Goal: Task Accomplishment & Management: Manage account settings

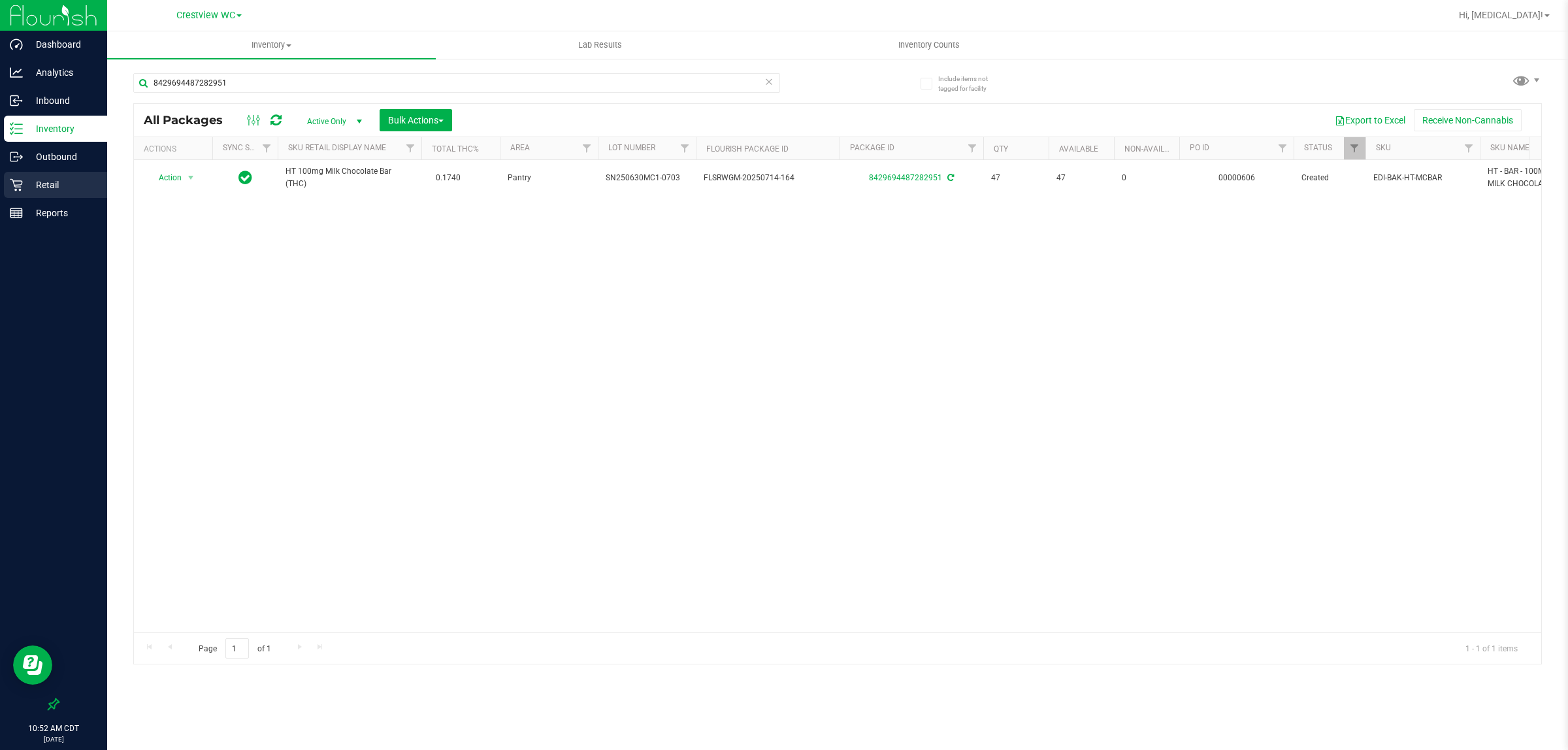
click at [52, 175] on div "Retail" at bounding box center [55, 184] width 103 height 26
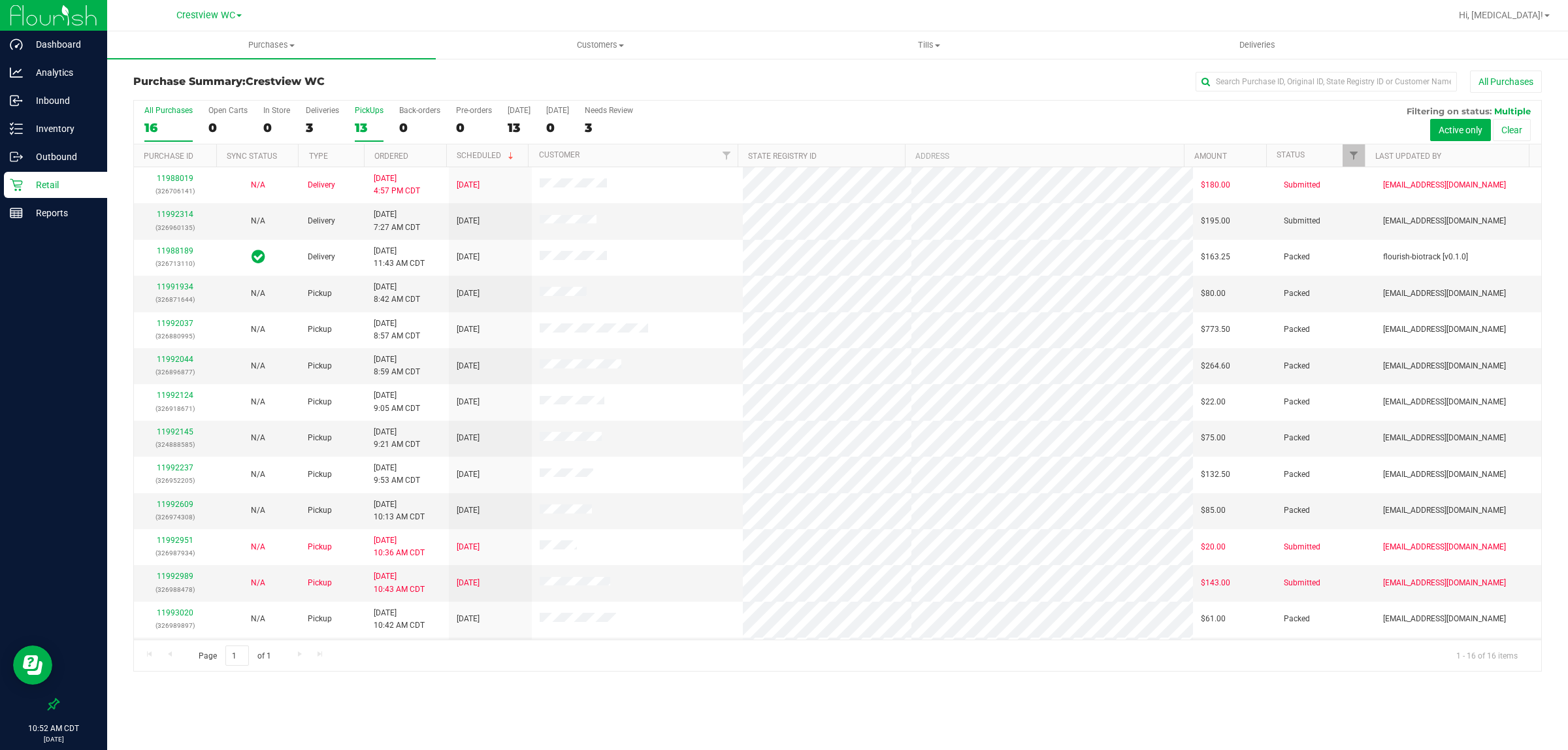
click at [363, 121] on div "13" at bounding box center [369, 128] width 29 height 15
click at [0, 0] on input "PickUps 13" at bounding box center [0, 0] width 0 height 0
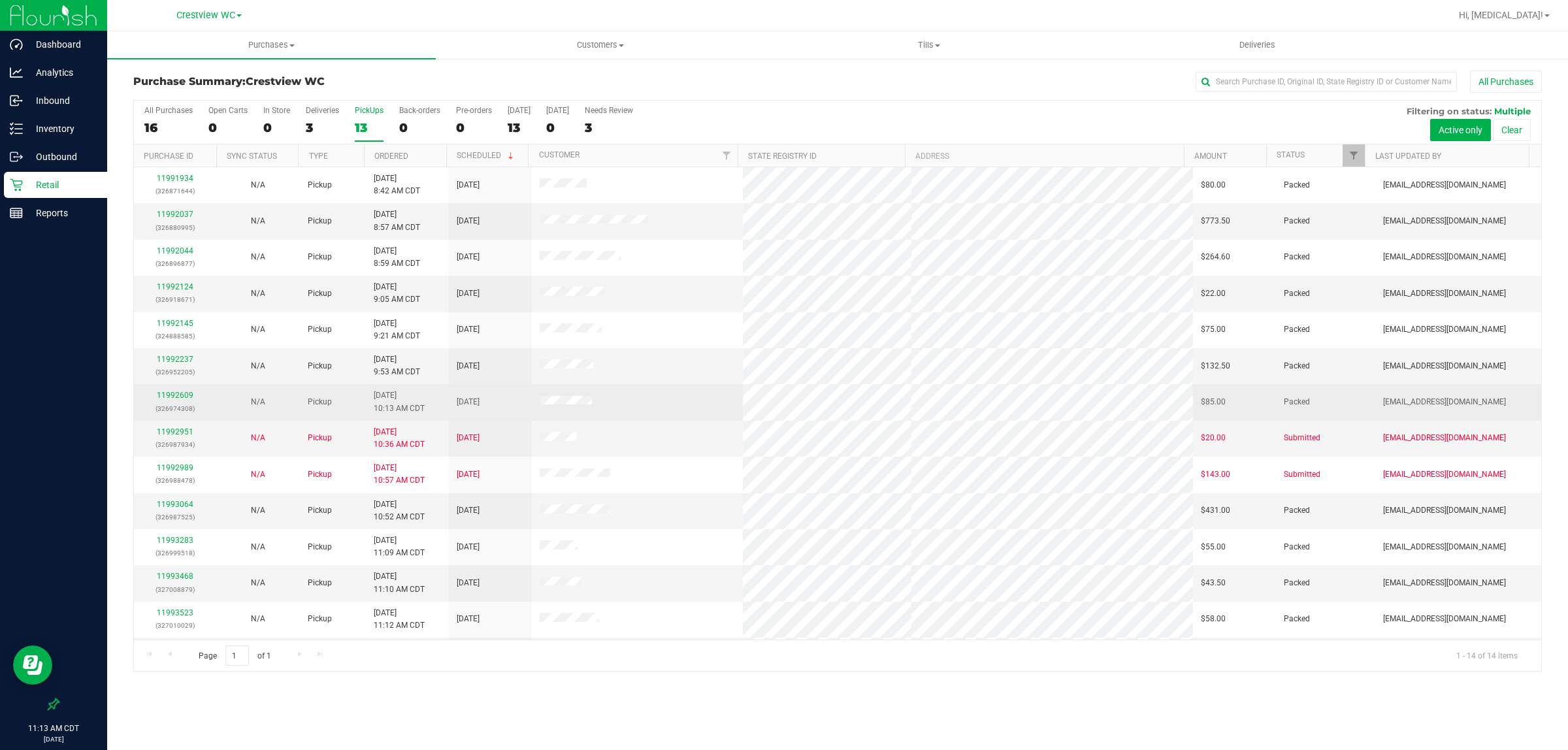
scroll to position [35, 0]
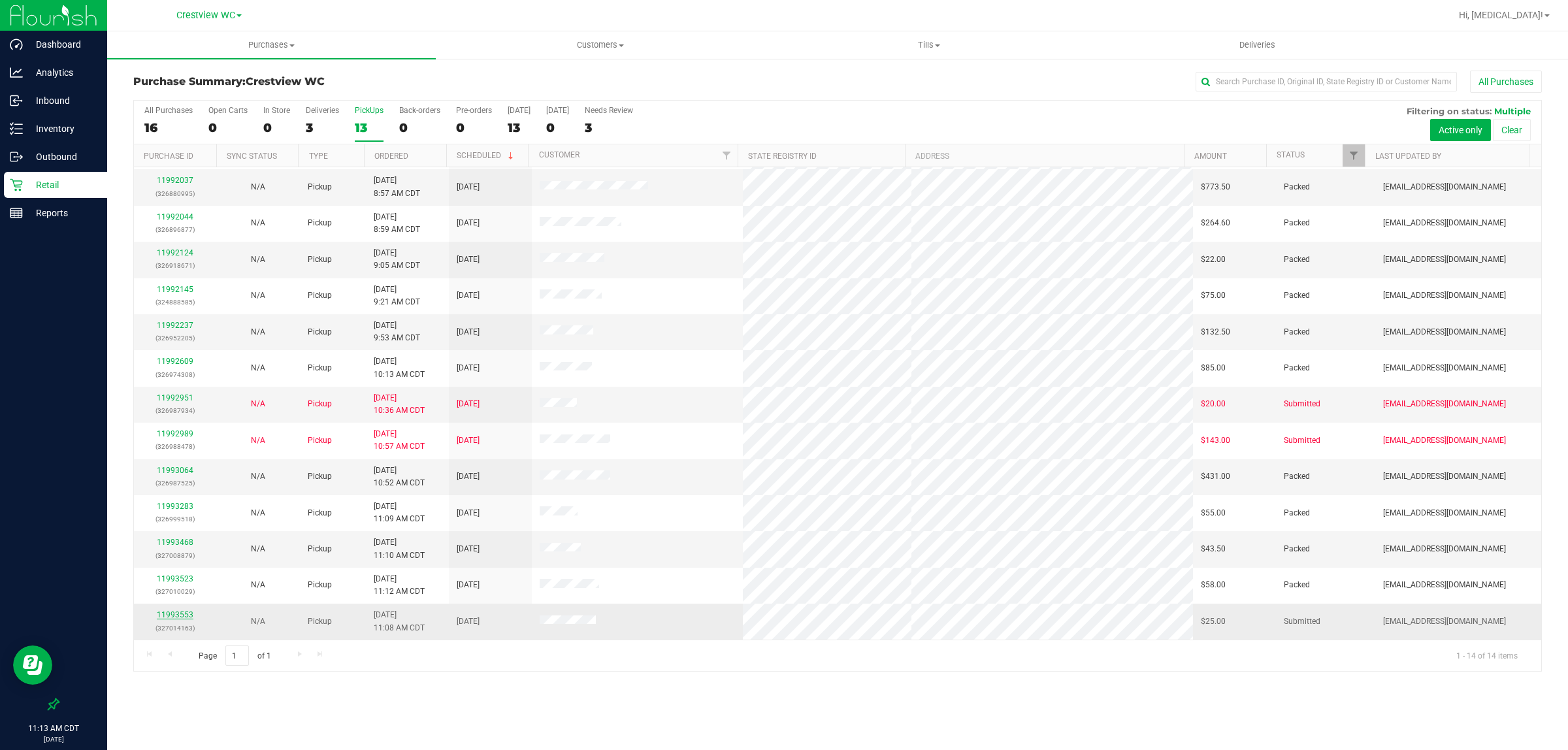
click at [170, 618] on link "11993553" at bounding box center [175, 615] width 36 height 9
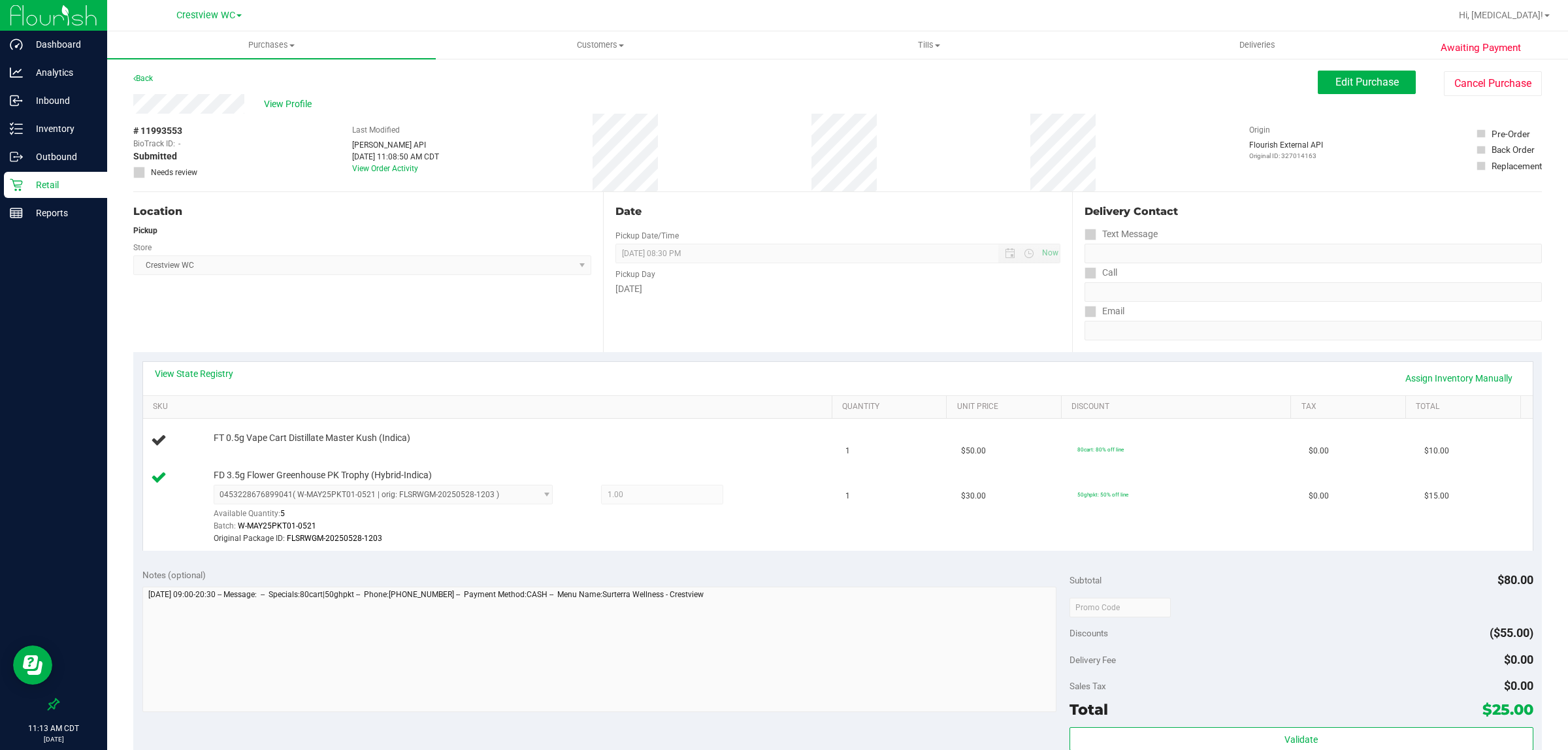
click at [44, 187] on p "Retail" at bounding box center [62, 184] width 78 height 16
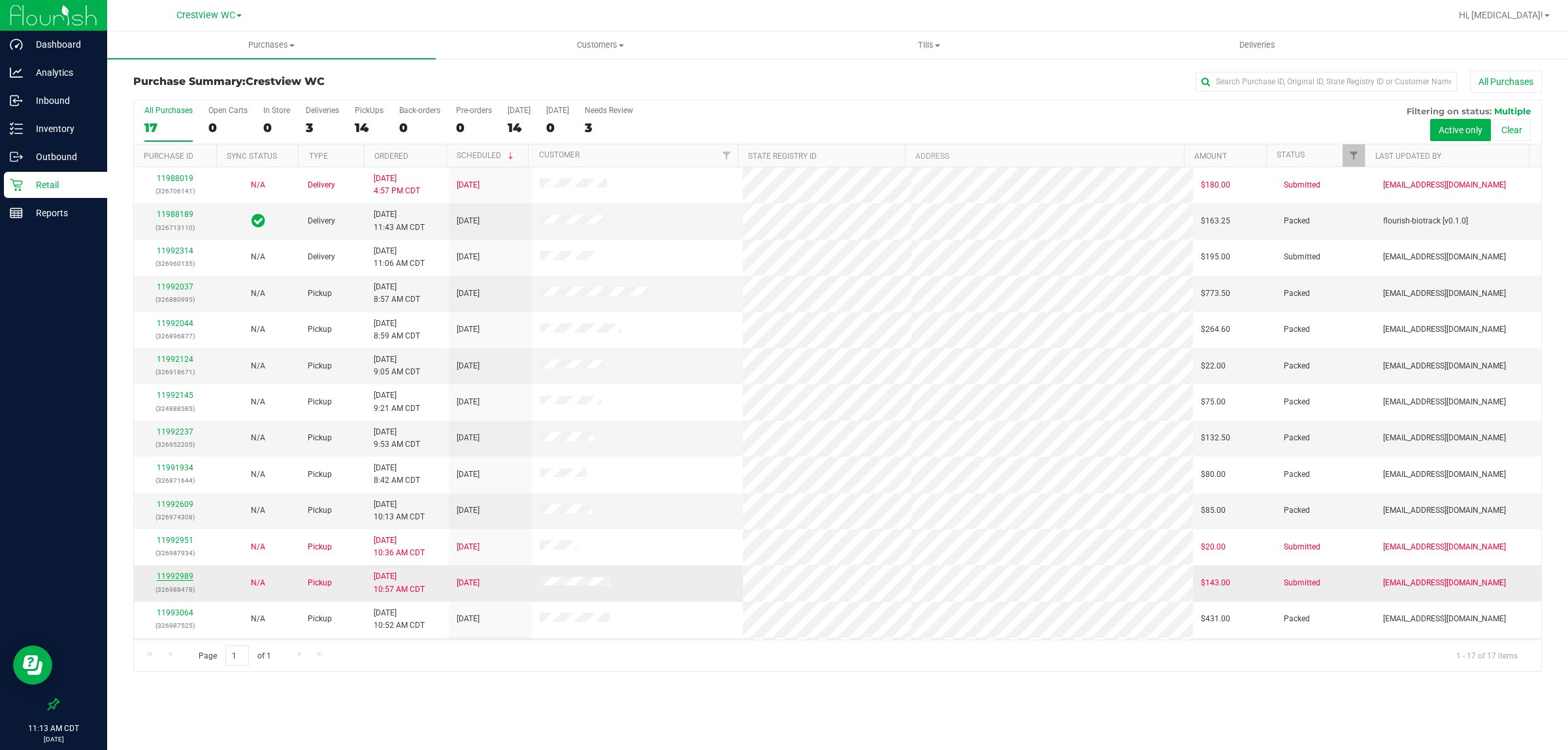
click at [187, 581] on link "11992989" at bounding box center [175, 576] width 36 height 9
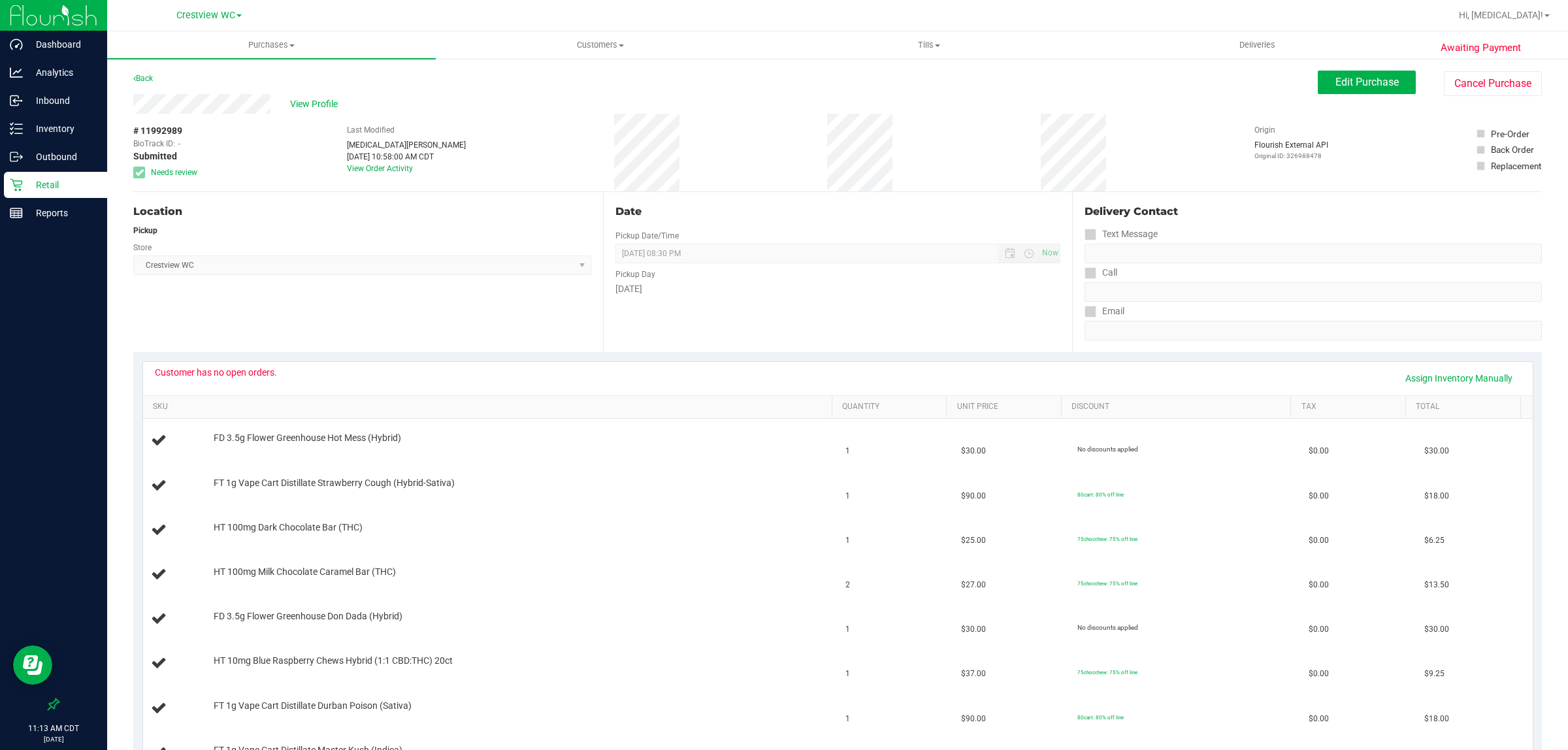
click at [56, 178] on p "Retail" at bounding box center [62, 184] width 78 height 16
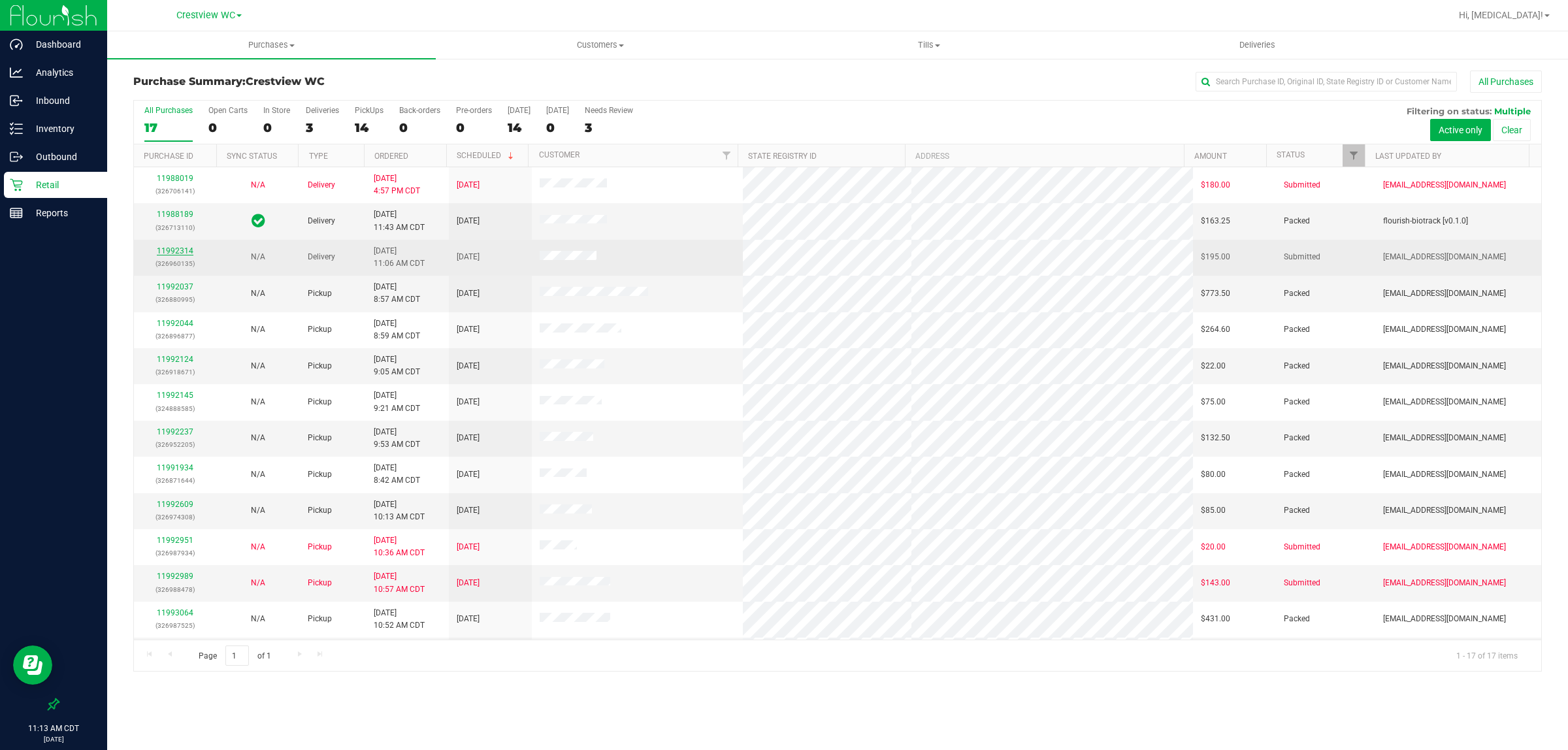
click at [184, 256] on link "11992314" at bounding box center [175, 250] width 36 height 9
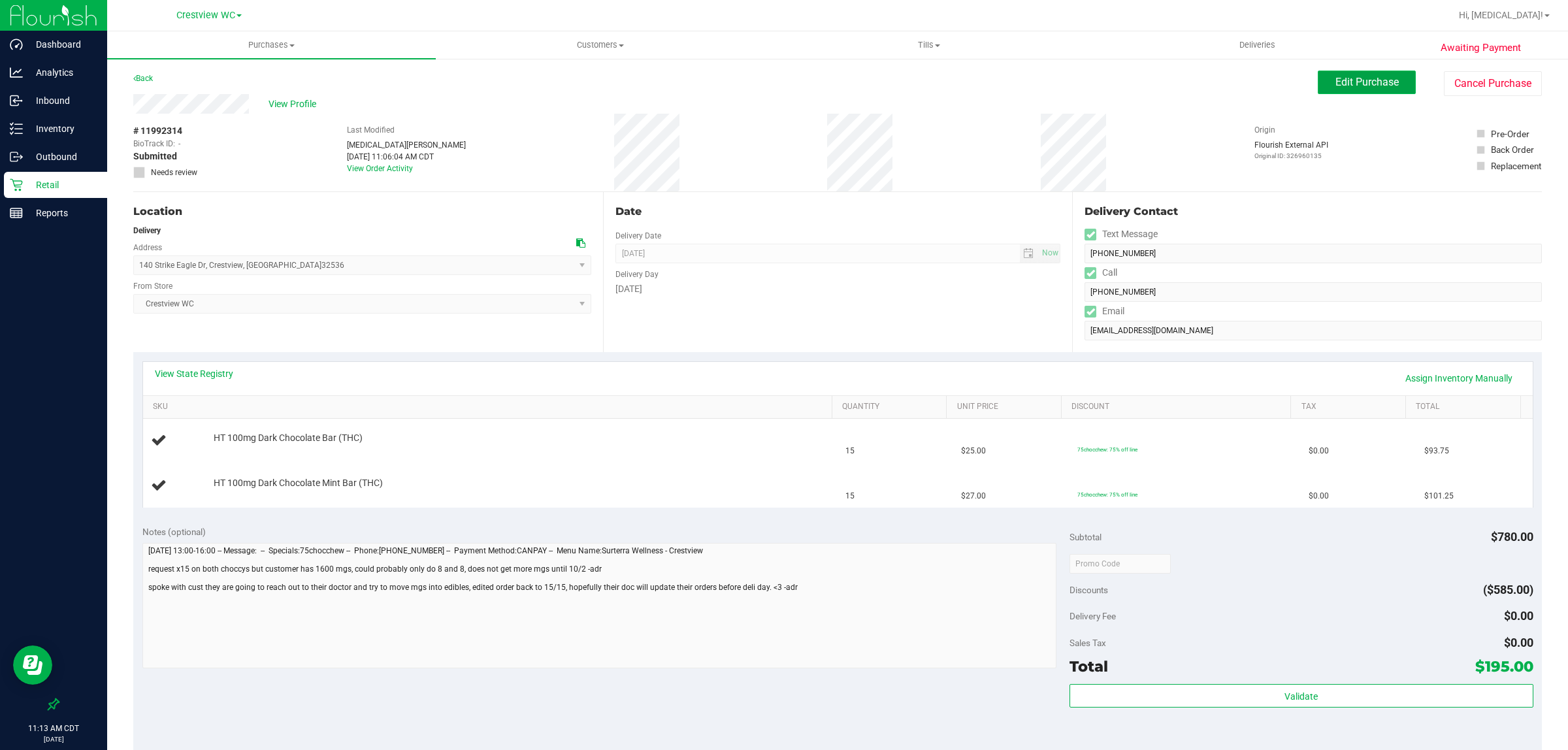
click at [1364, 87] on span "Edit Purchase" at bounding box center [1367, 82] width 63 height 13
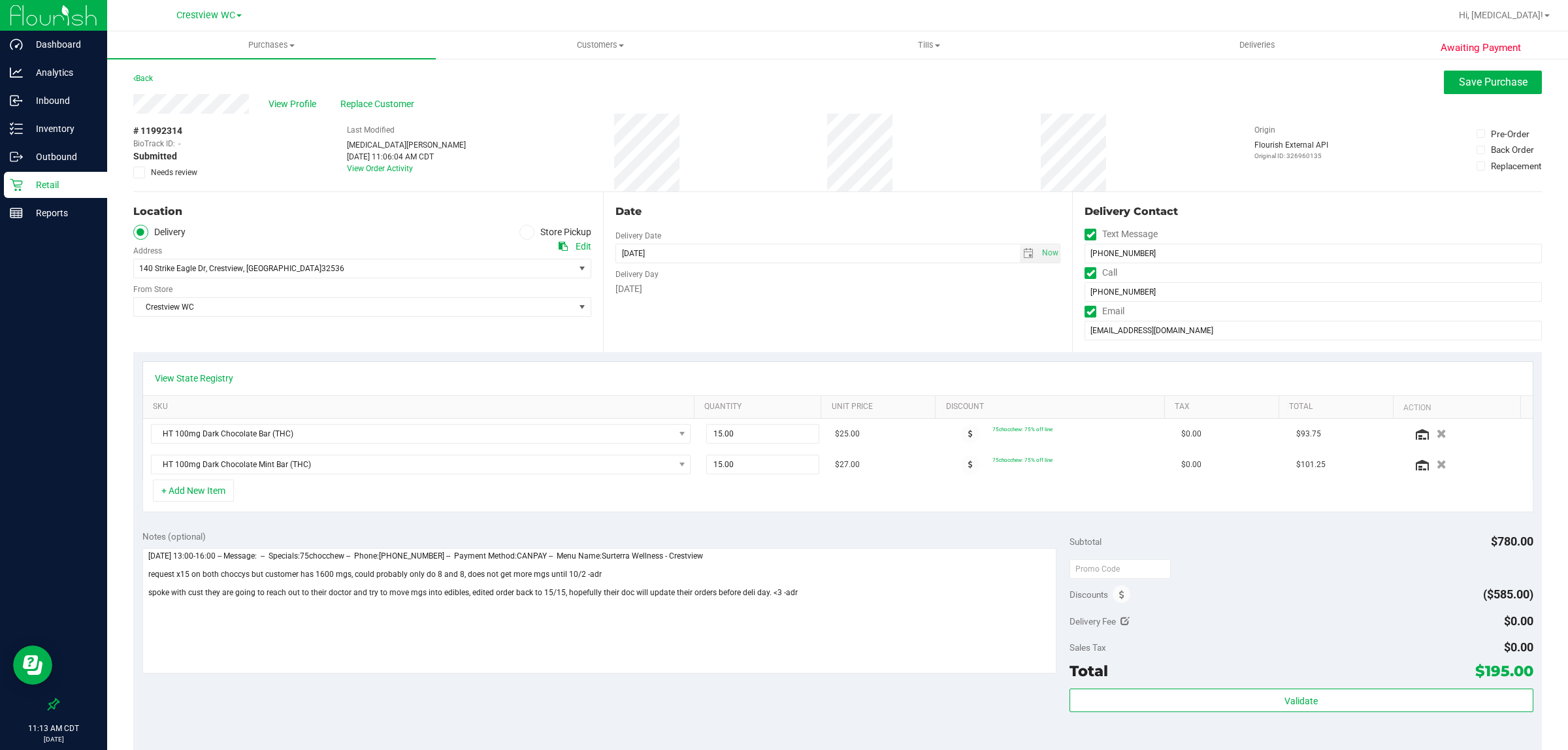
click at [181, 175] on span "Needs review" at bounding box center [174, 172] width 46 height 12
click at [0, 0] on input "Needs review" at bounding box center [0, 0] width 0 height 0
click at [1468, 86] on span "Save Purchase" at bounding box center [1493, 82] width 68 height 13
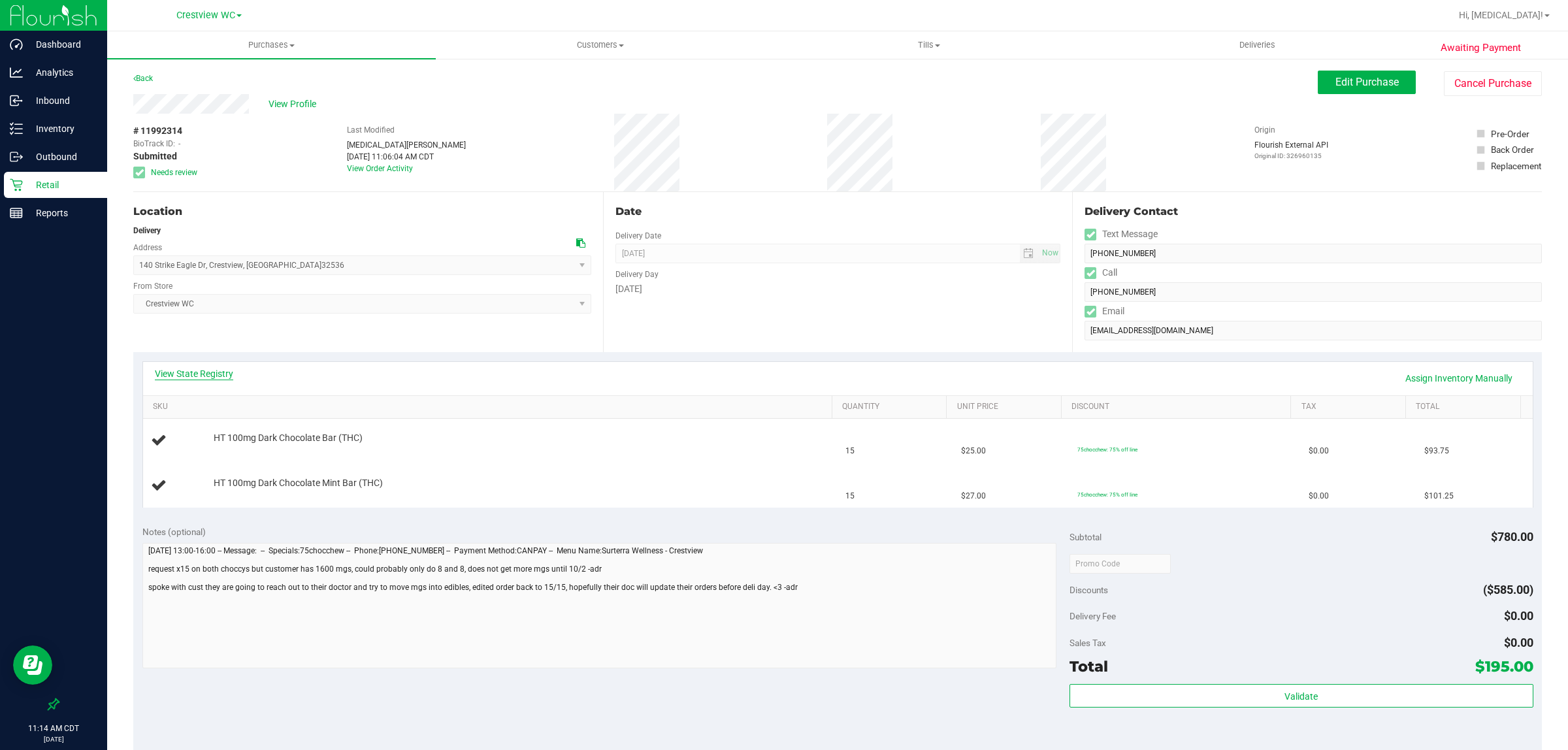
click at [213, 375] on link "View State Registry" at bounding box center [193, 374] width 78 height 13
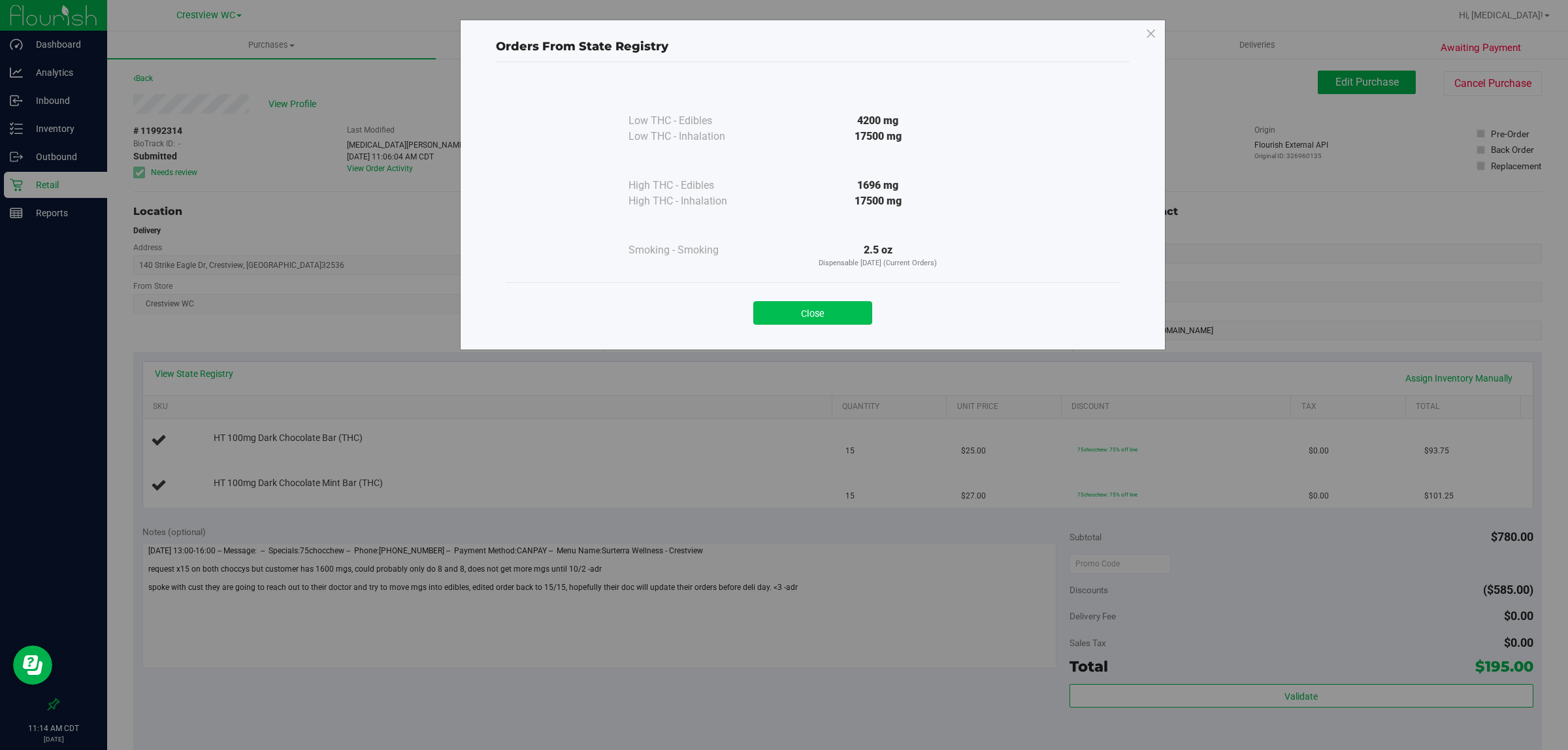
click at [824, 321] on button "Close" at bounding box center [813, 313] width 119 height 24
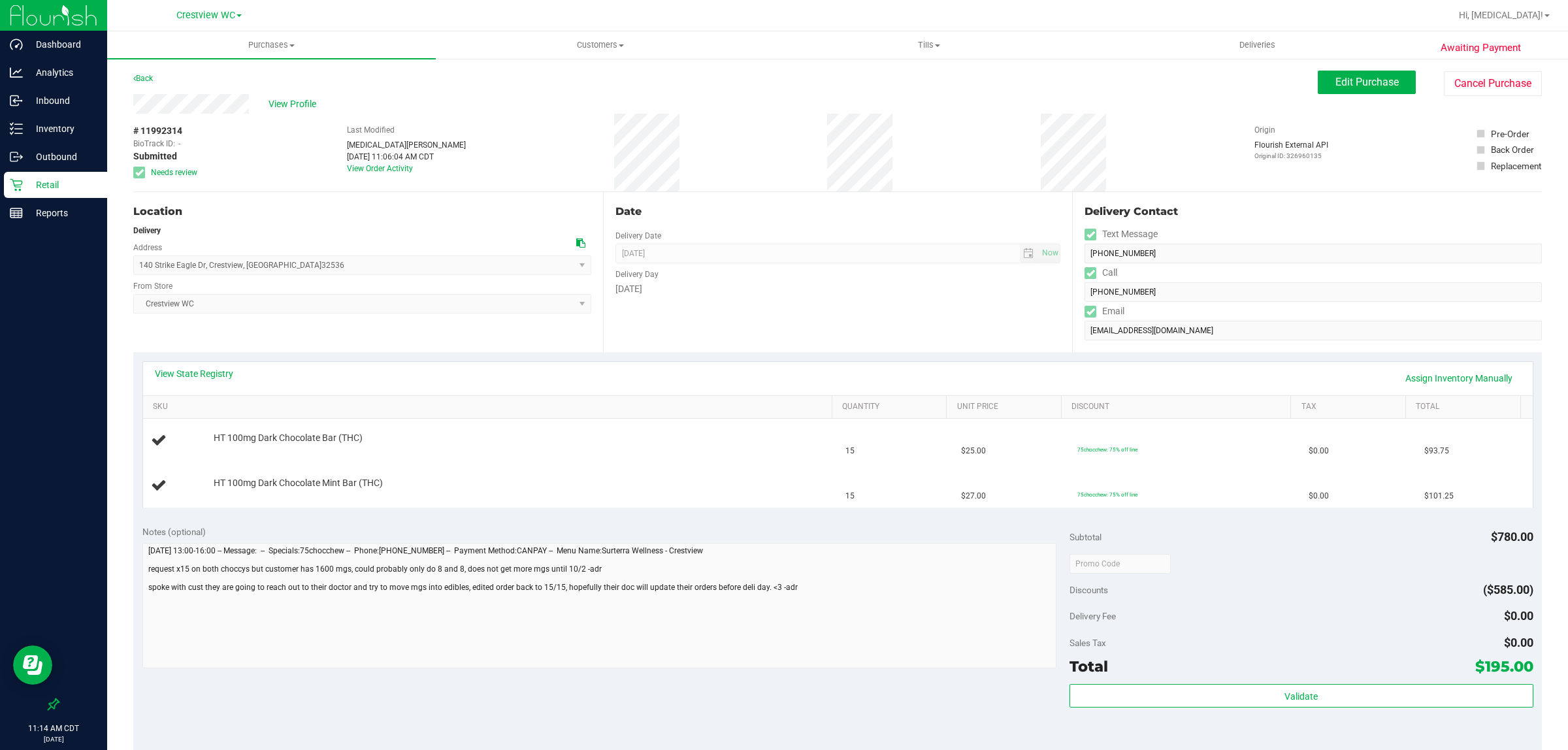
click at [51, 181] on p "Retail" at bounding box center [62, 184] width 78 height 16
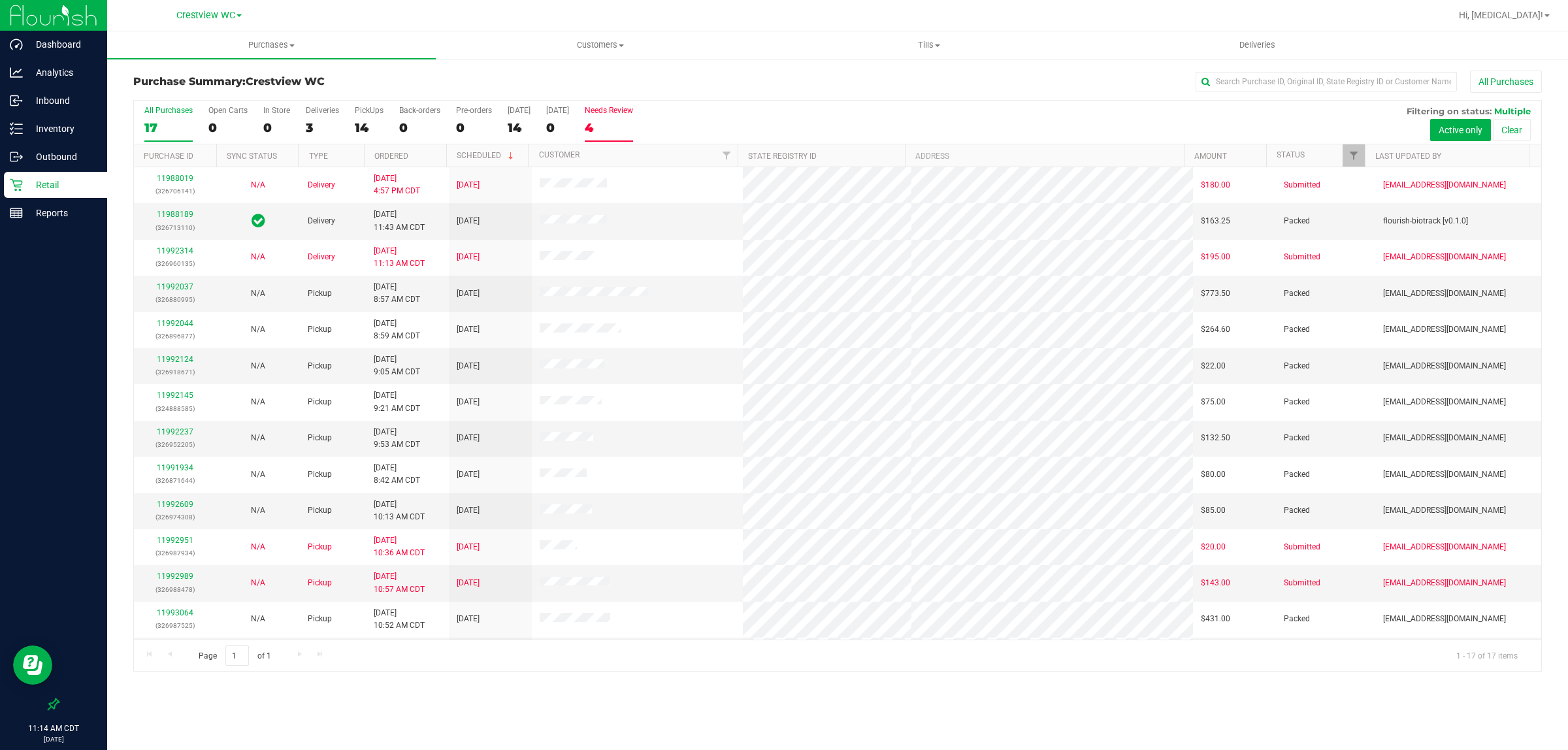
click at [599, 132] on div "4" at bounding box center [609, 128] width 48 height 15
click at [0, 0] on input "Needs Review 4" at bounding box center [0, 0] width 0 height 0
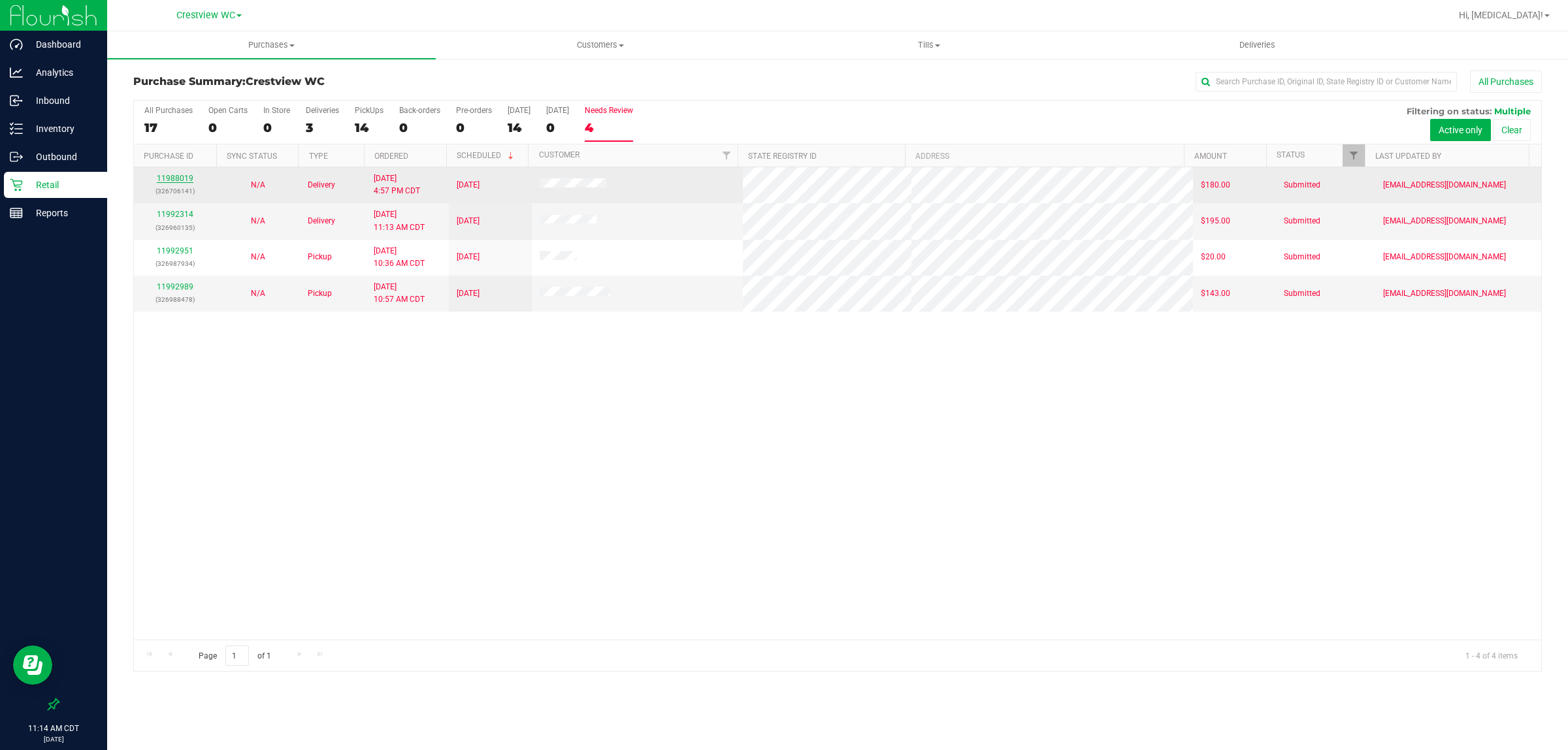
click at [183, 178] on link "11988019" at bounding box center [175, 178] width 36 height 9
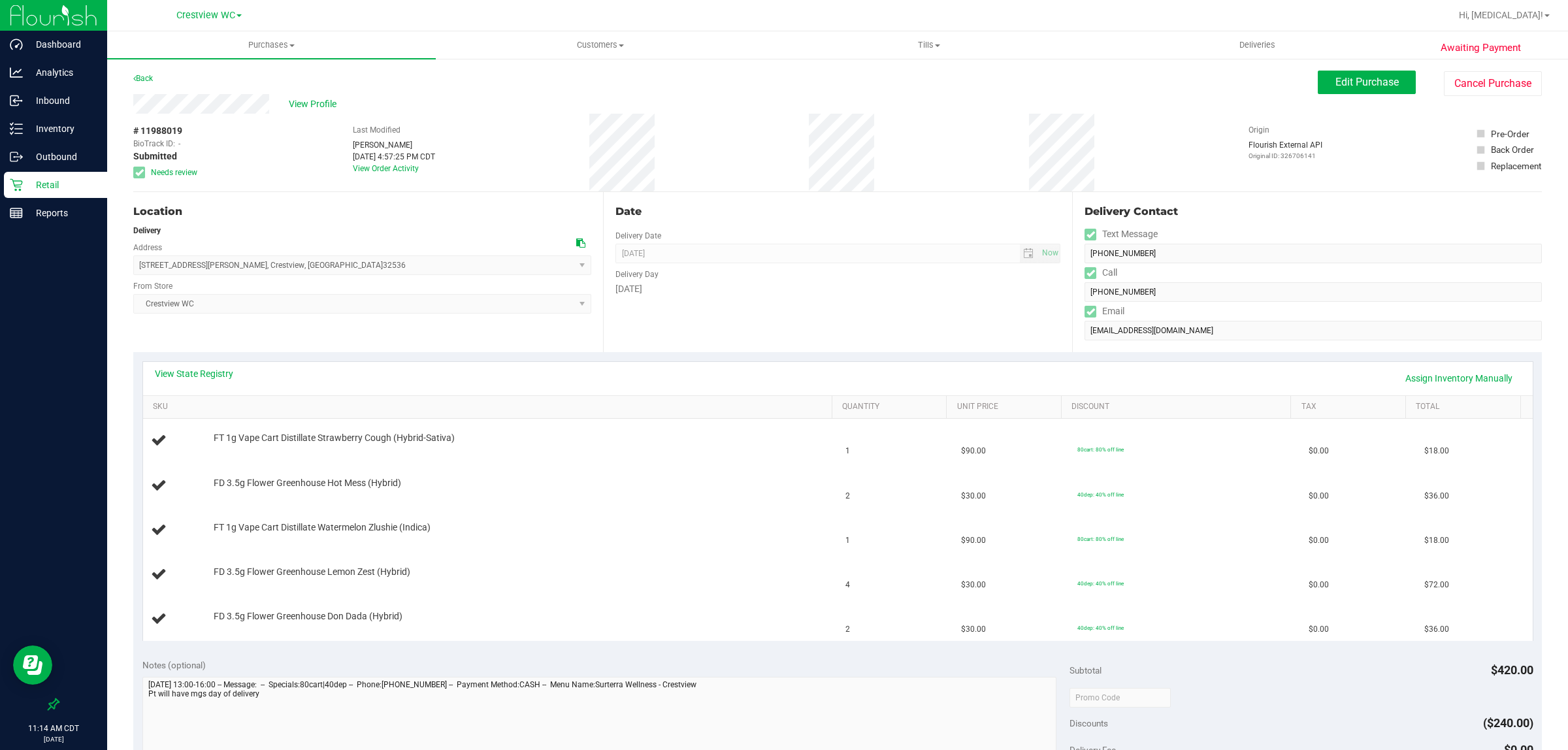
click at [50, 178] on p "Retail" at bounding box center [62, 184] width 78 height 16
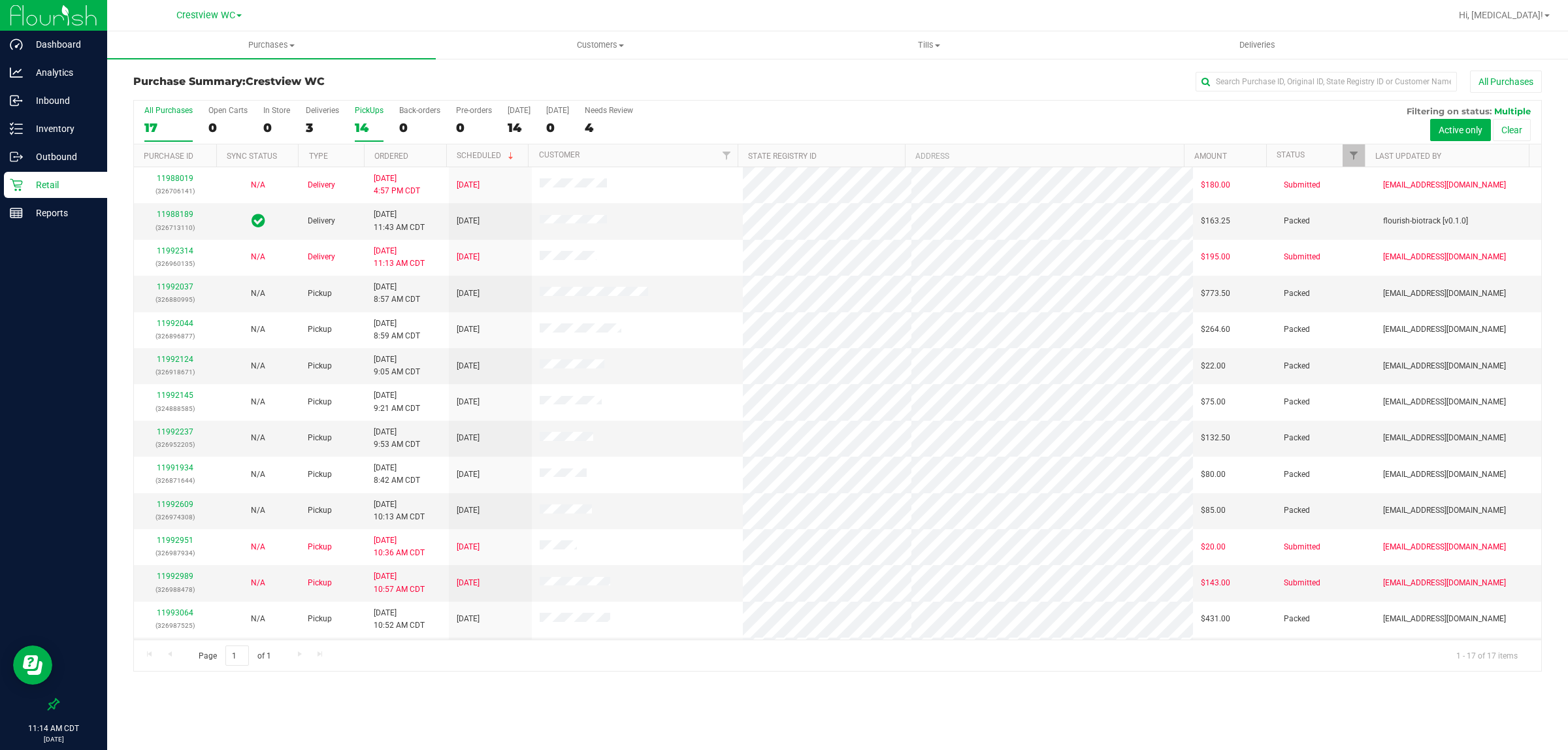
click at [368, 125] on div "14" at bounding box center [369, 128] width 29 height 15
click at [0, 0] on input "PickUps 14" at bounding box center [0, 0] width 0 height 0
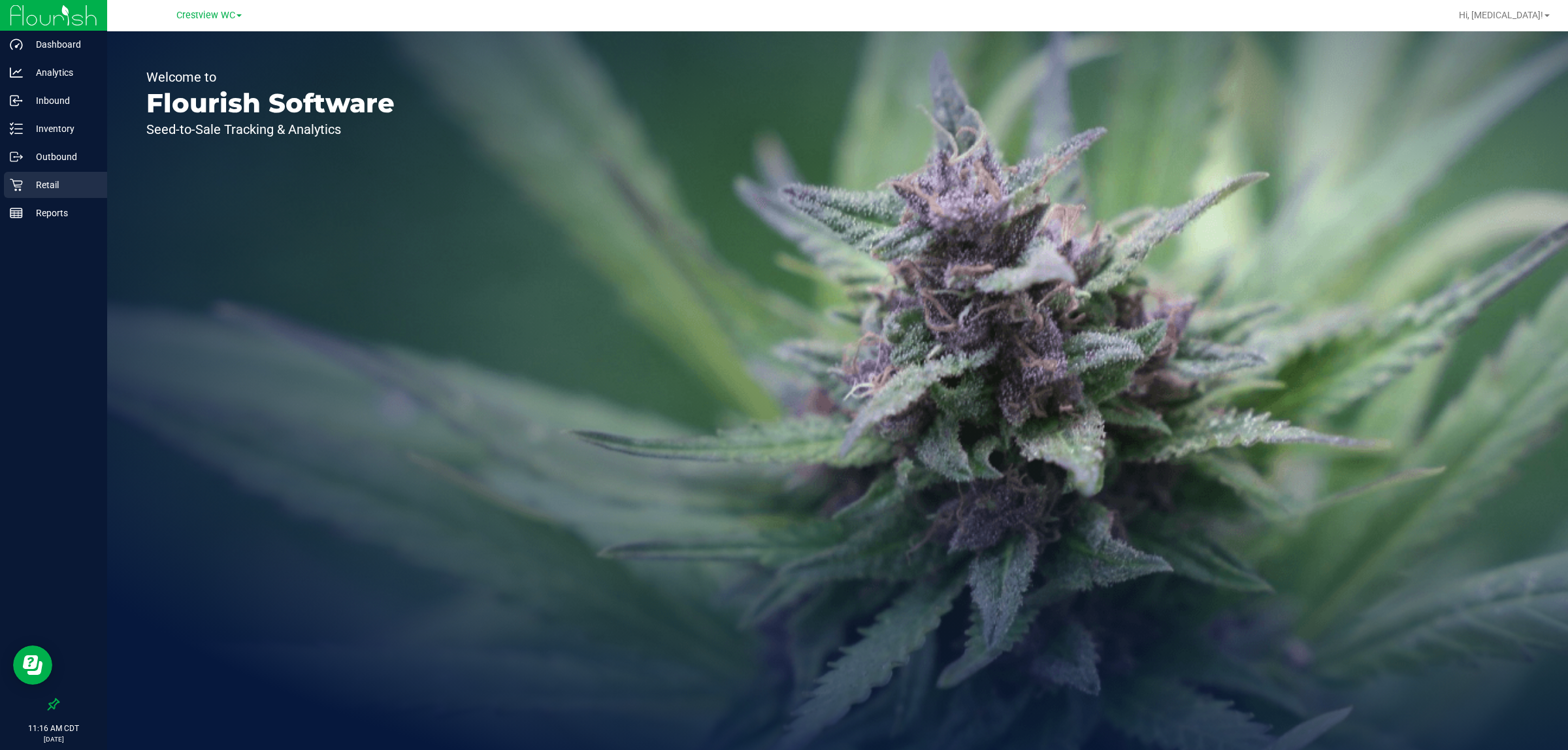
click at [62, 187] on p "Retail" at bounding box center [62, 184] width 78 height 16
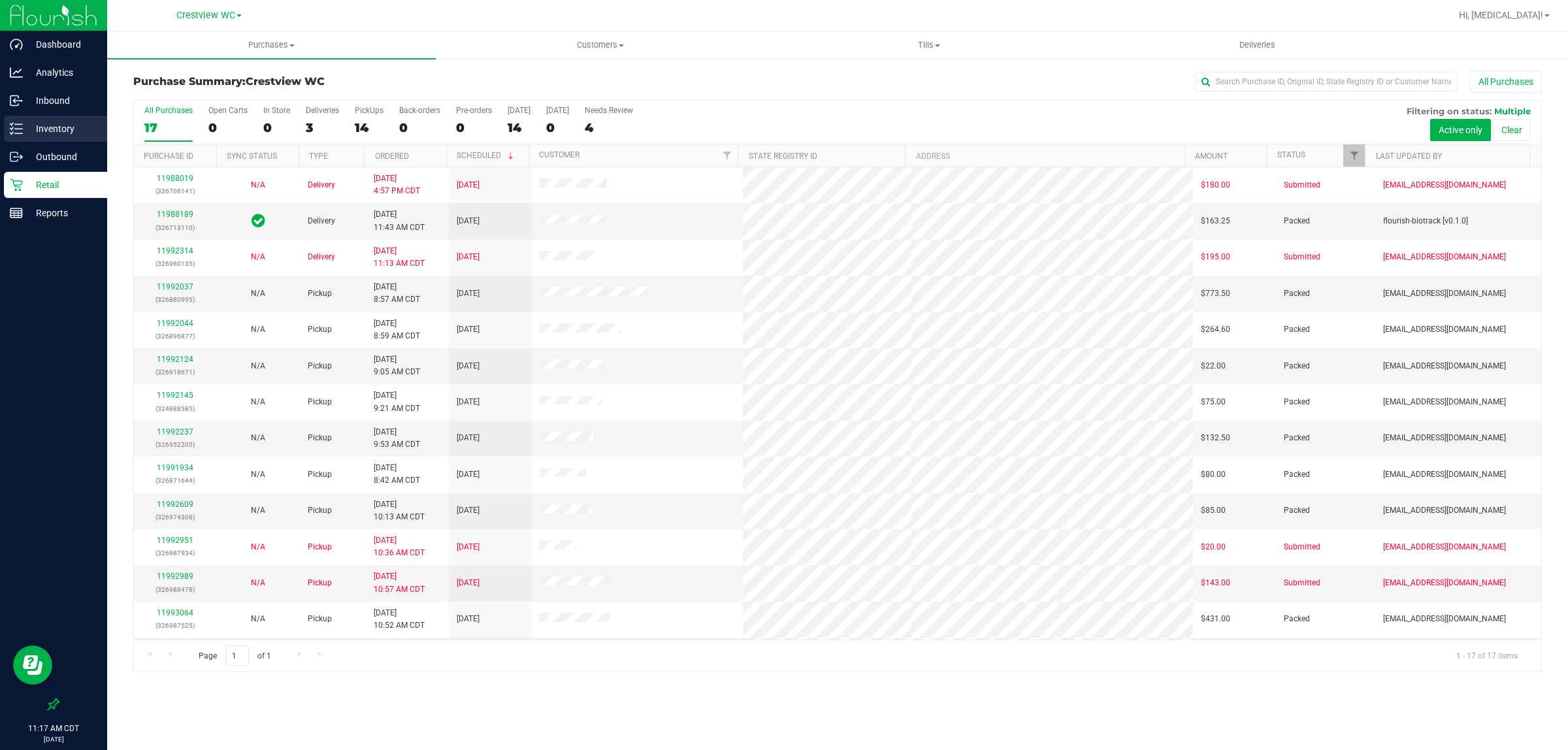
click at [59, 119] on div "Inventory" at bounding box center [55, 129] width 103 height 26
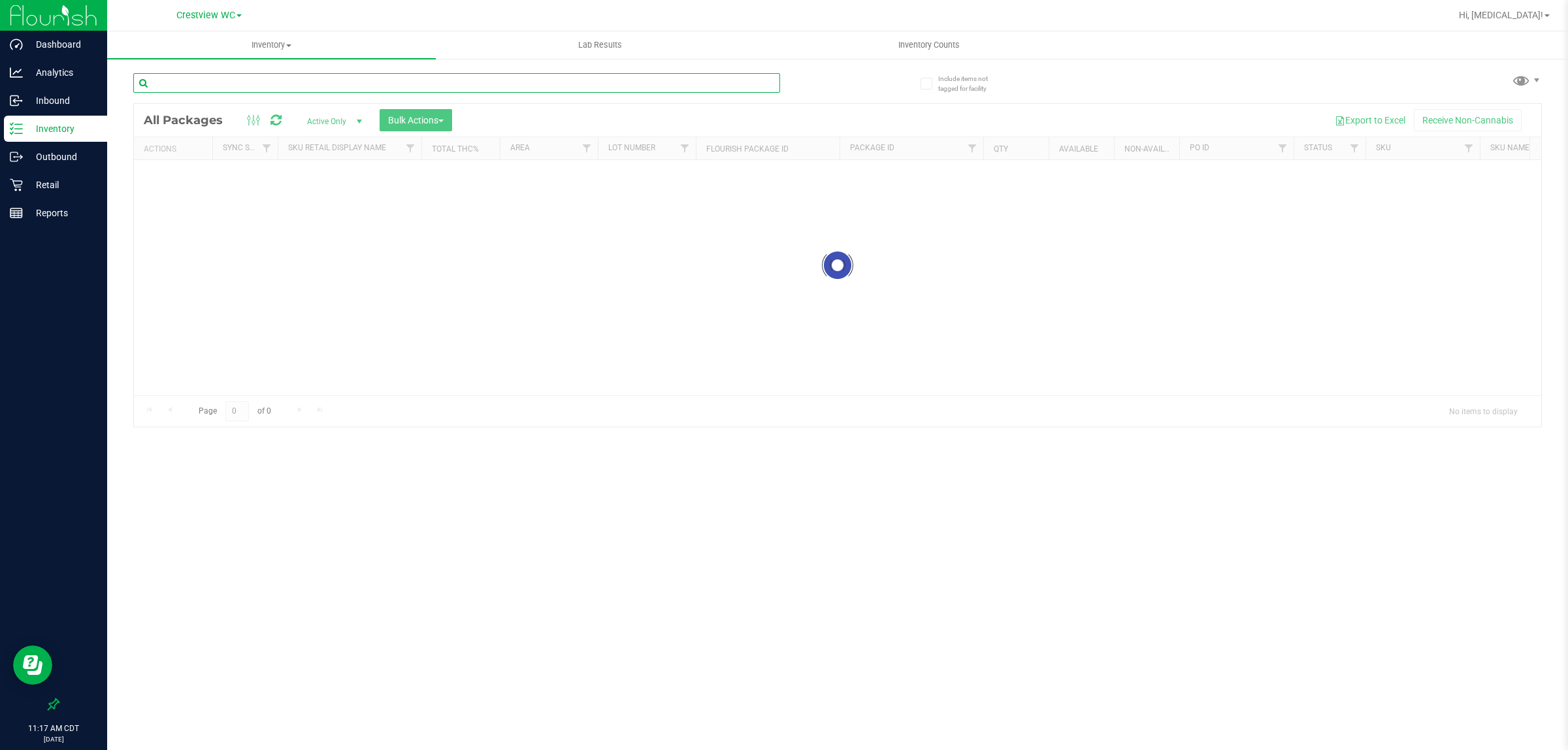
click at [227, 85] on input "text" at bounding box center [456, 83] width 647 height 19
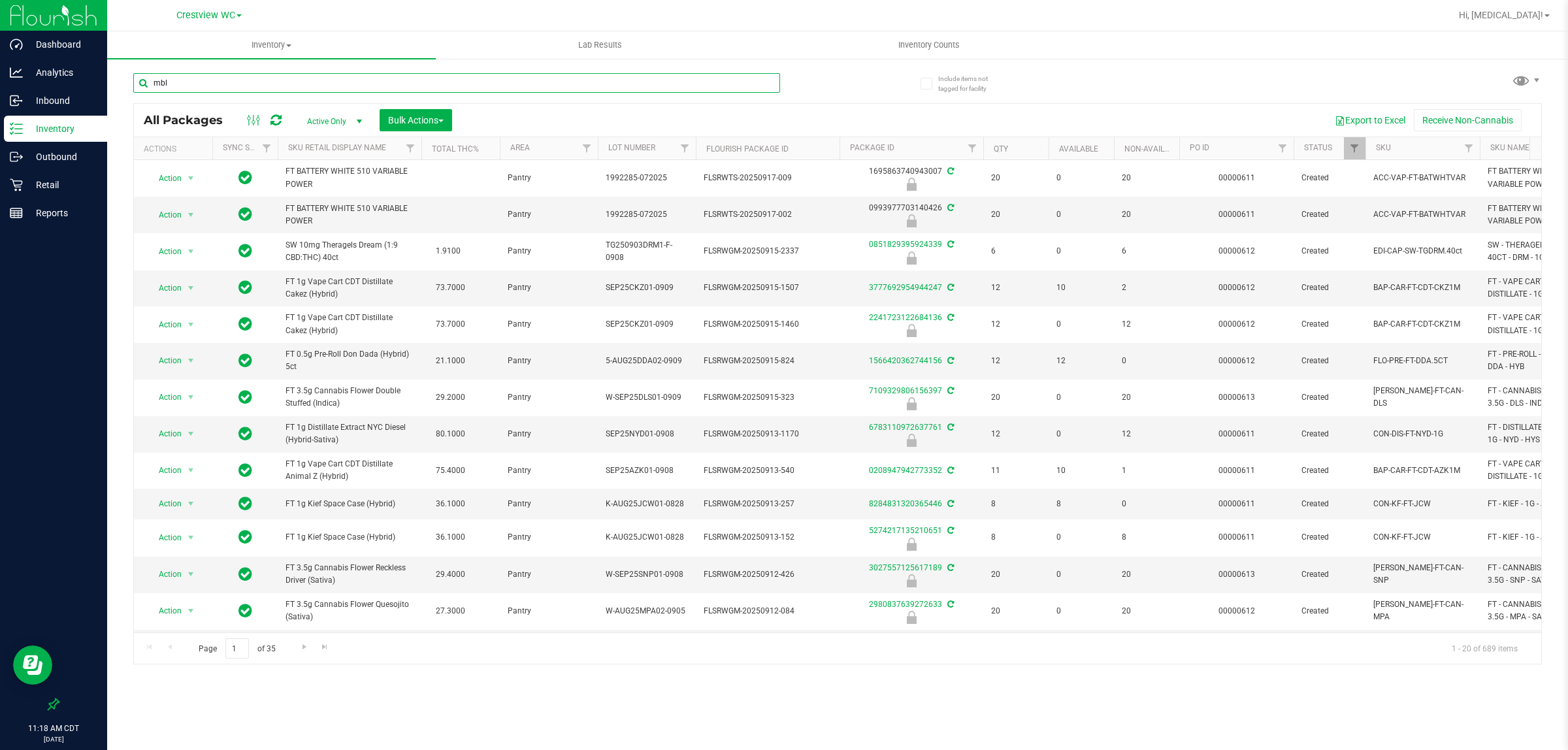
type input "mbl"
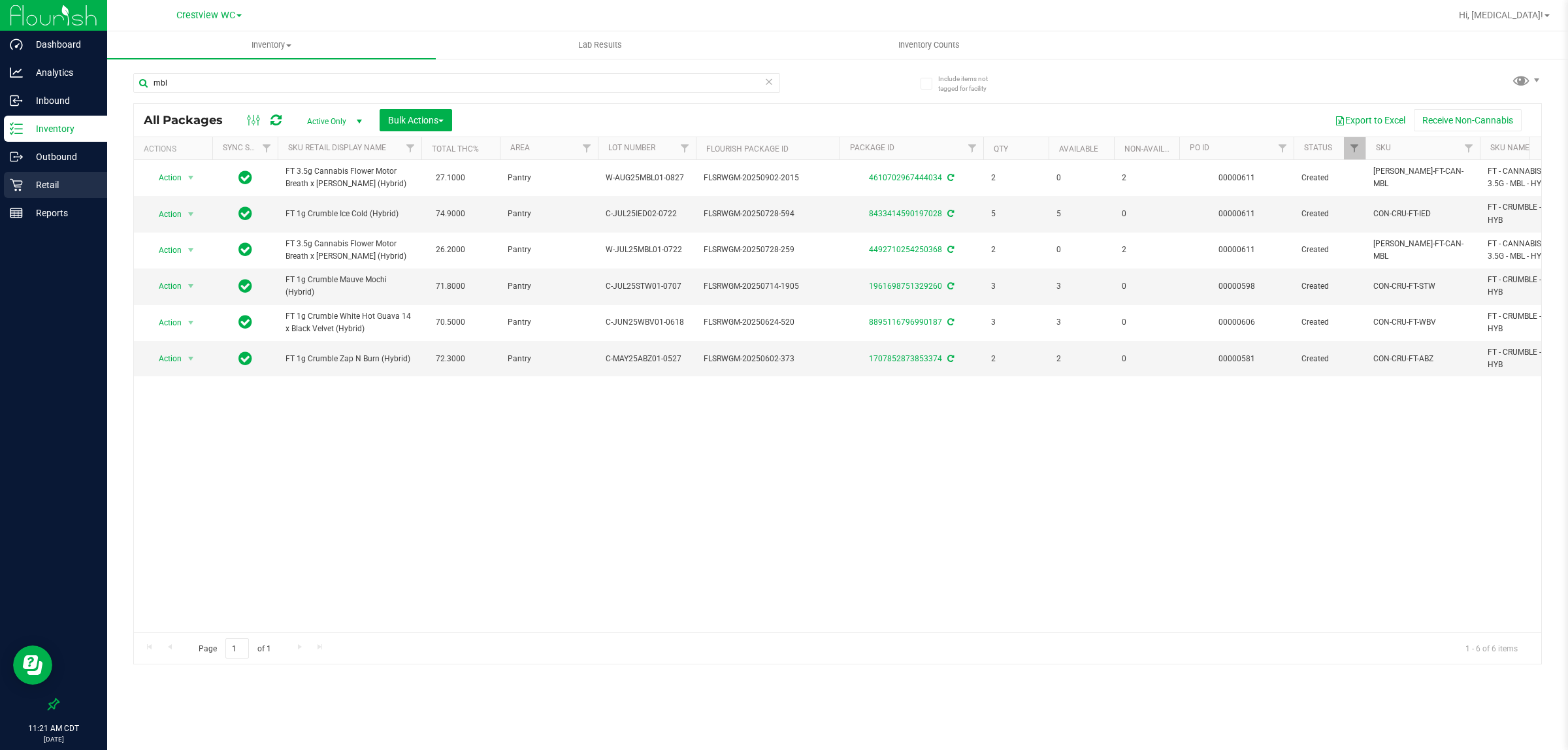
click at [54, 184] on p "Retail" at bounding box center [62, 184] width 78 height 16
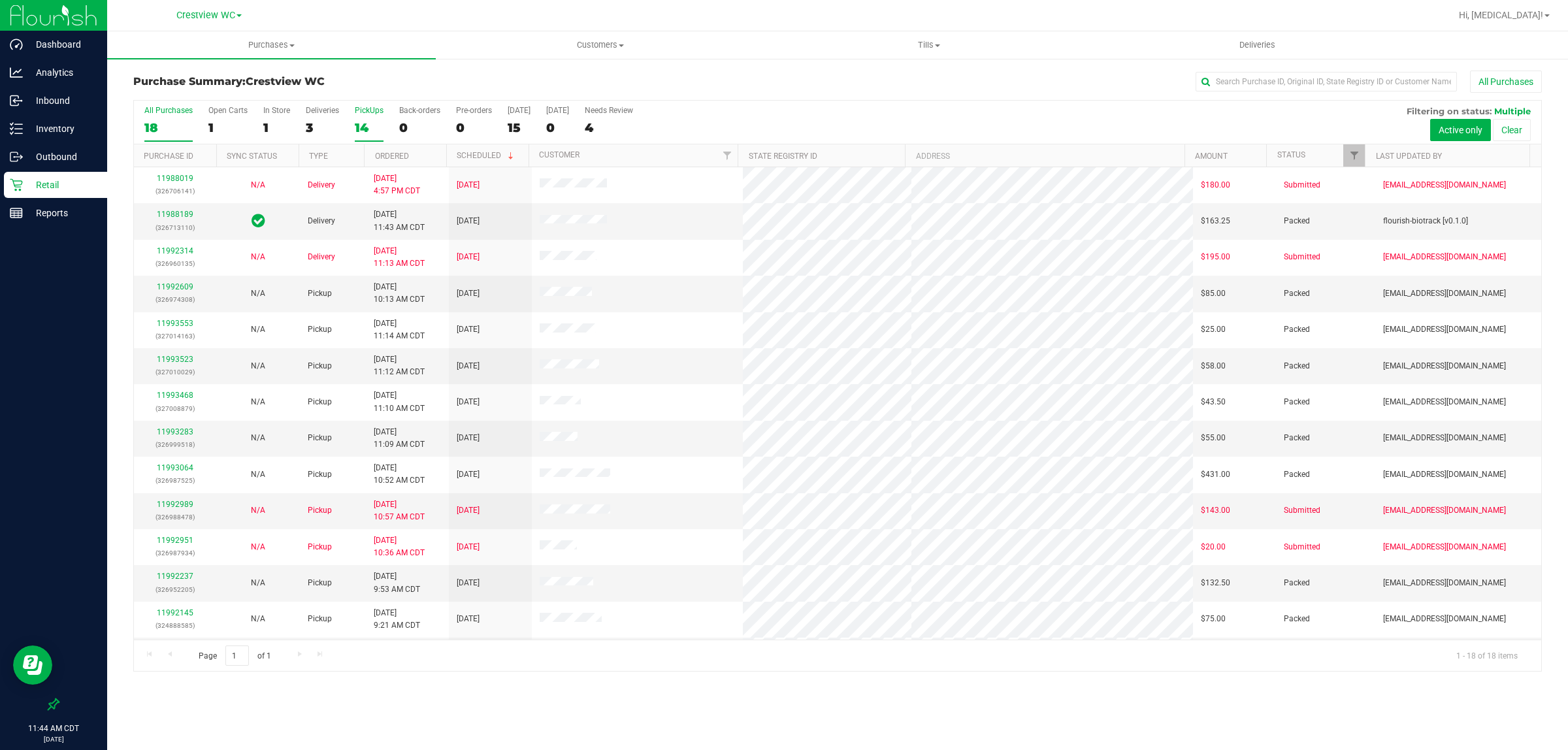
click at [356, 132] on div "14" at bounding box center [369, 128] width 29 height 15
click at [0, 0] on input "PickUps 14" at bounding box center [0, 0] width 0 height 0
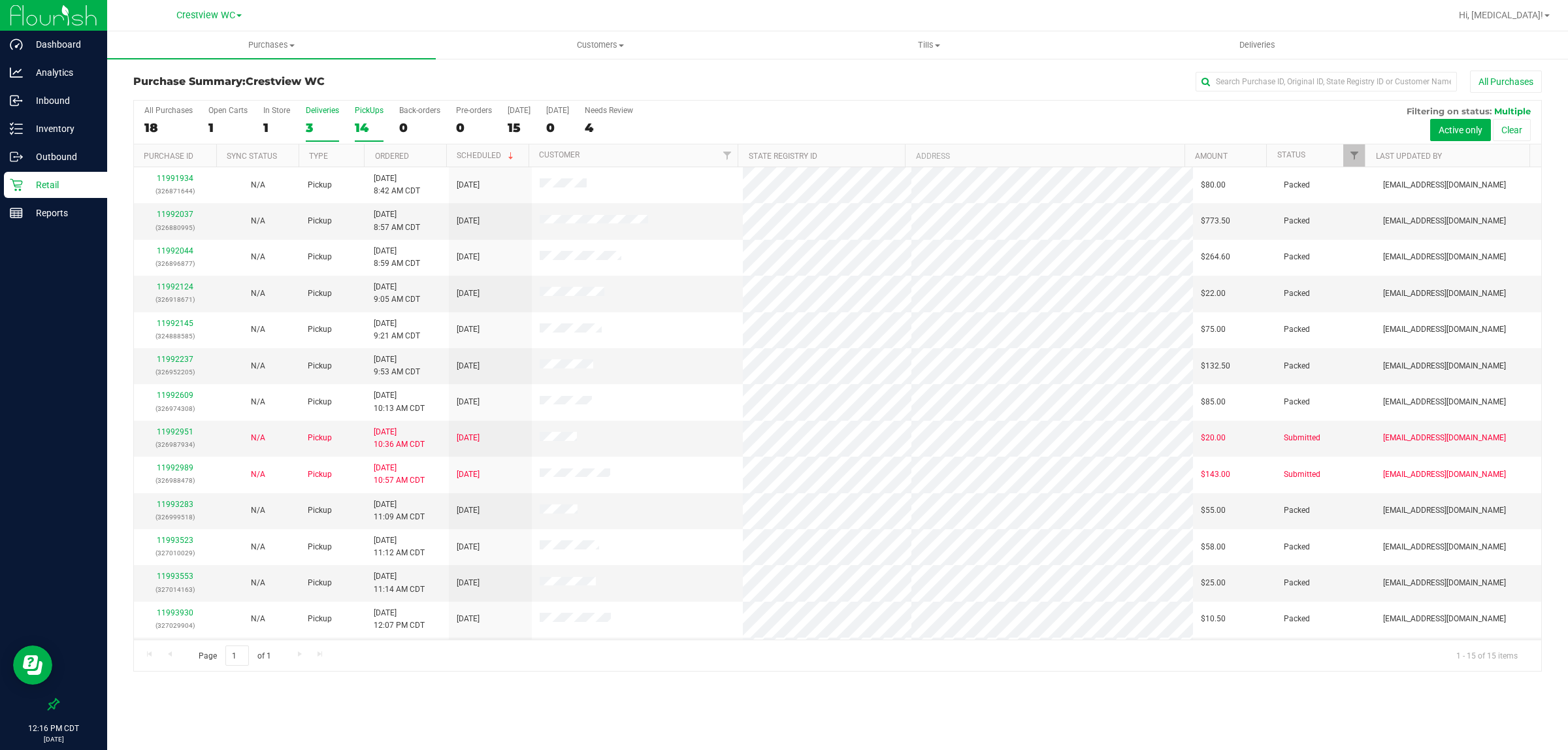
click at [323, 126] on div "3" at bounding box center [322, 128] width 33 height 15
click at [0, 0] on input "Deliveries 3" at bounding box center [0, 0] width 0 height 0
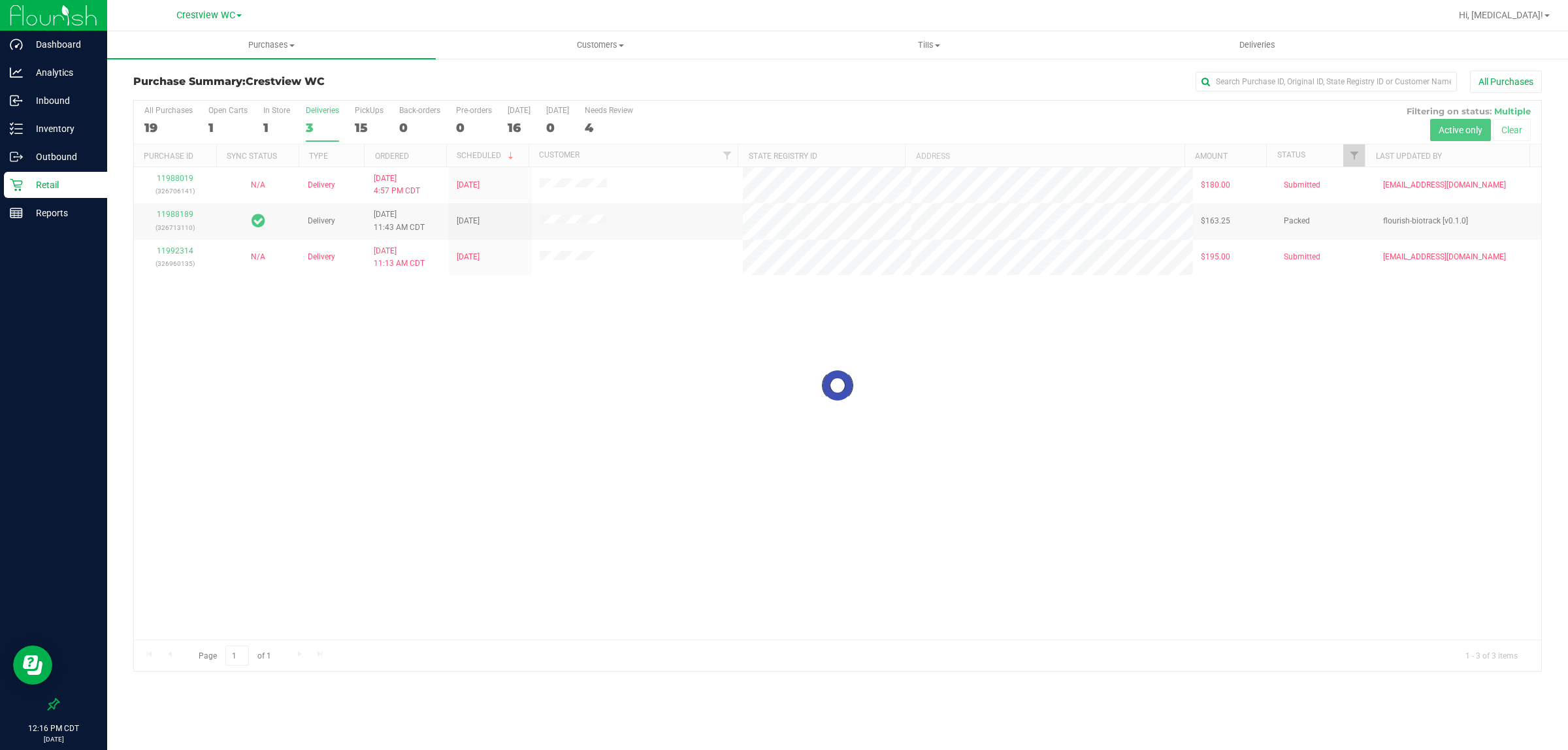
click at [170, 263] on div at bounding box center [837, 385] width 1407 height 570
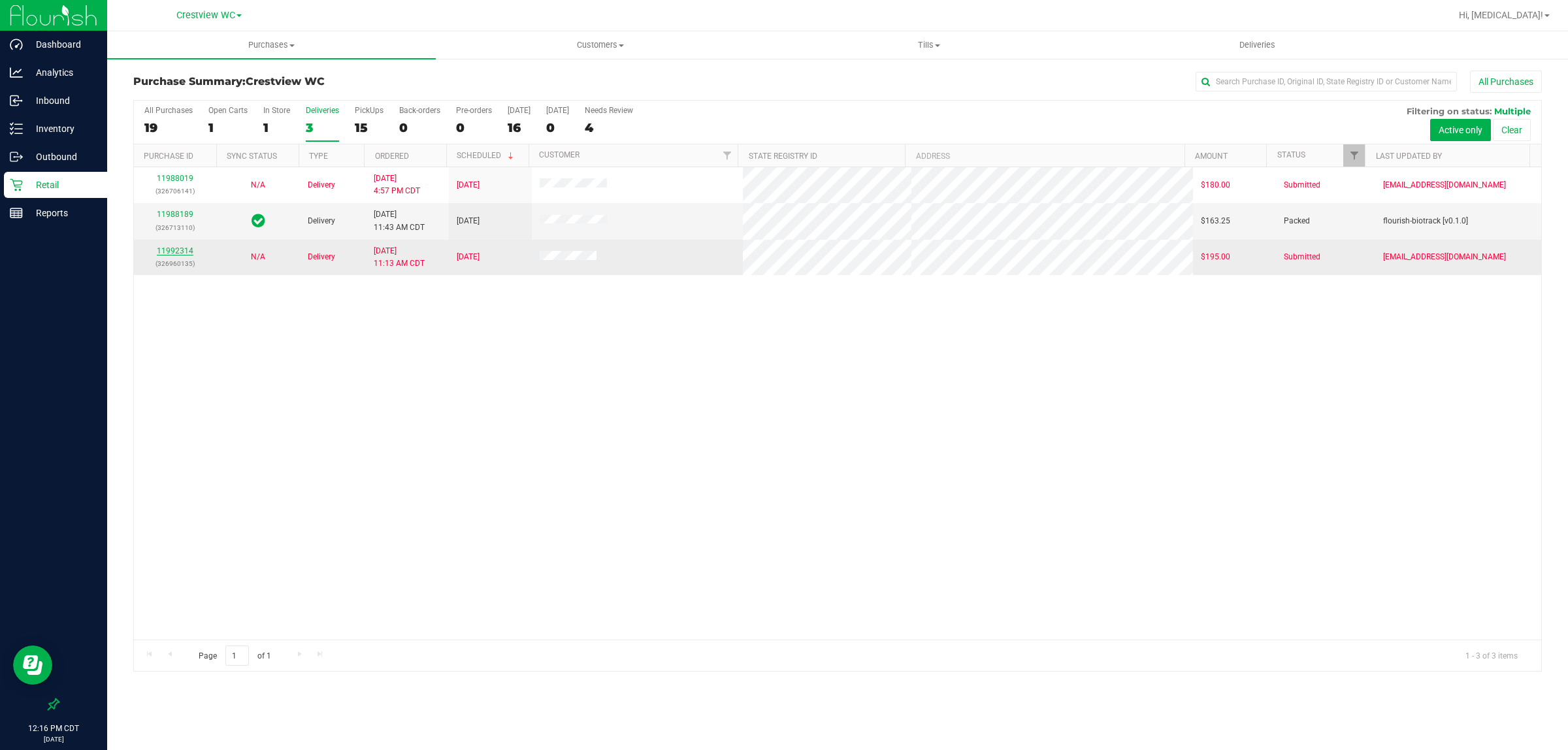
click at [174, 252] on link "11992314" at bounding box center [175, 250] width 36 height 9
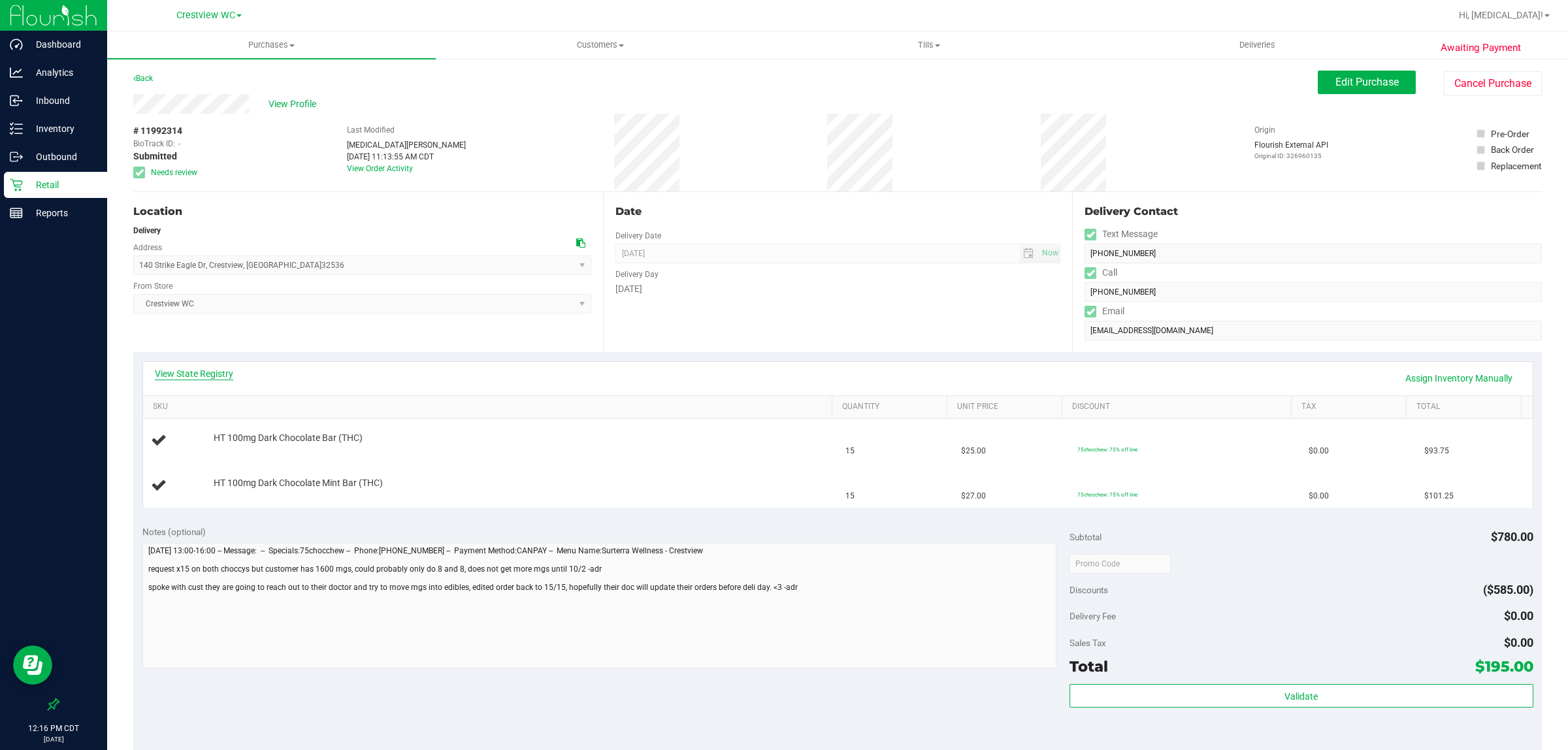
click at [184, 375] on link "View State Registry" at bounding box center [193, 374] width 78 height 13
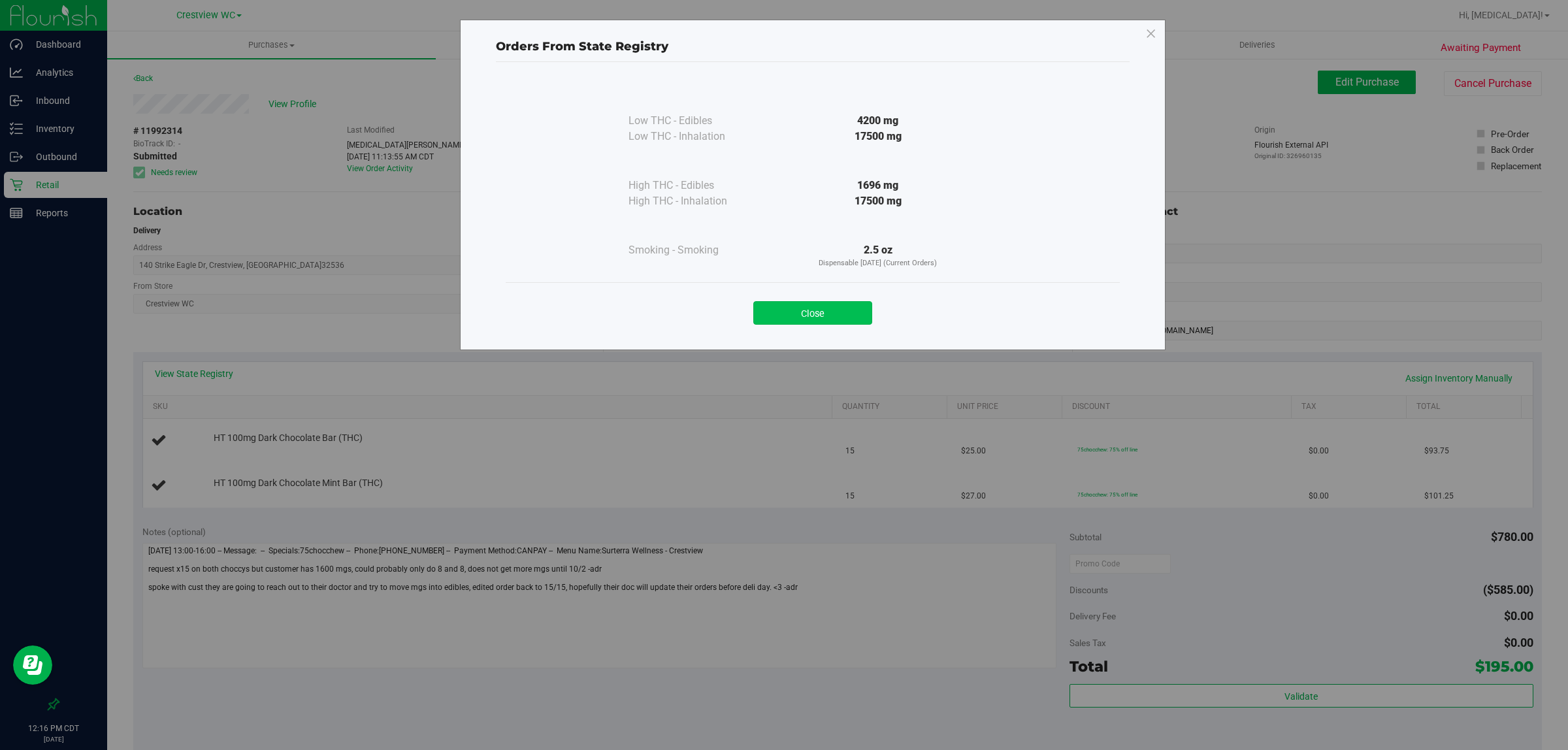
click at [822, 304] on button "Close" at bounding box center [813, 313] width 119 height 24
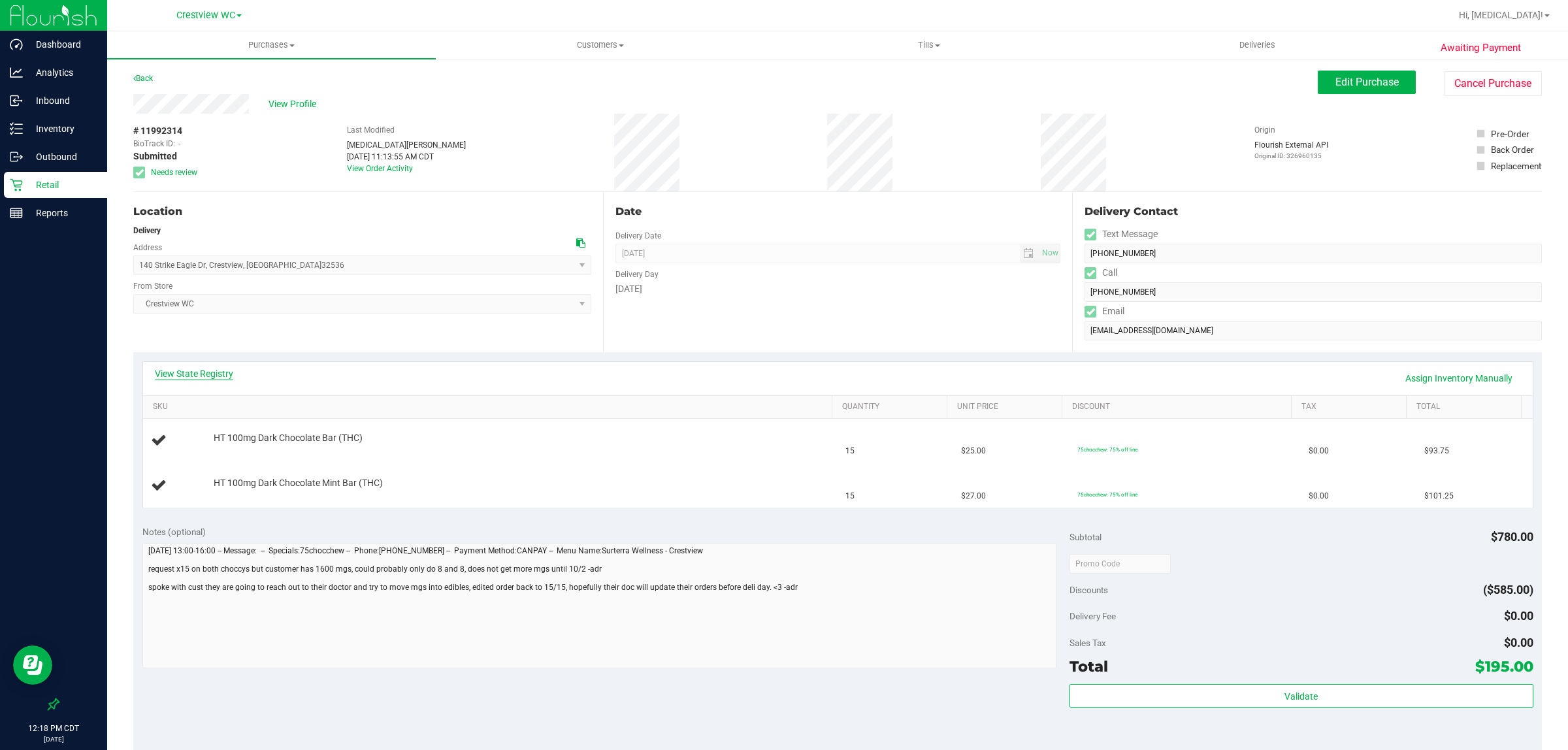
click at [207, 370] on link "View State Registry" at bounding box center [193, 374] width 78 height 13
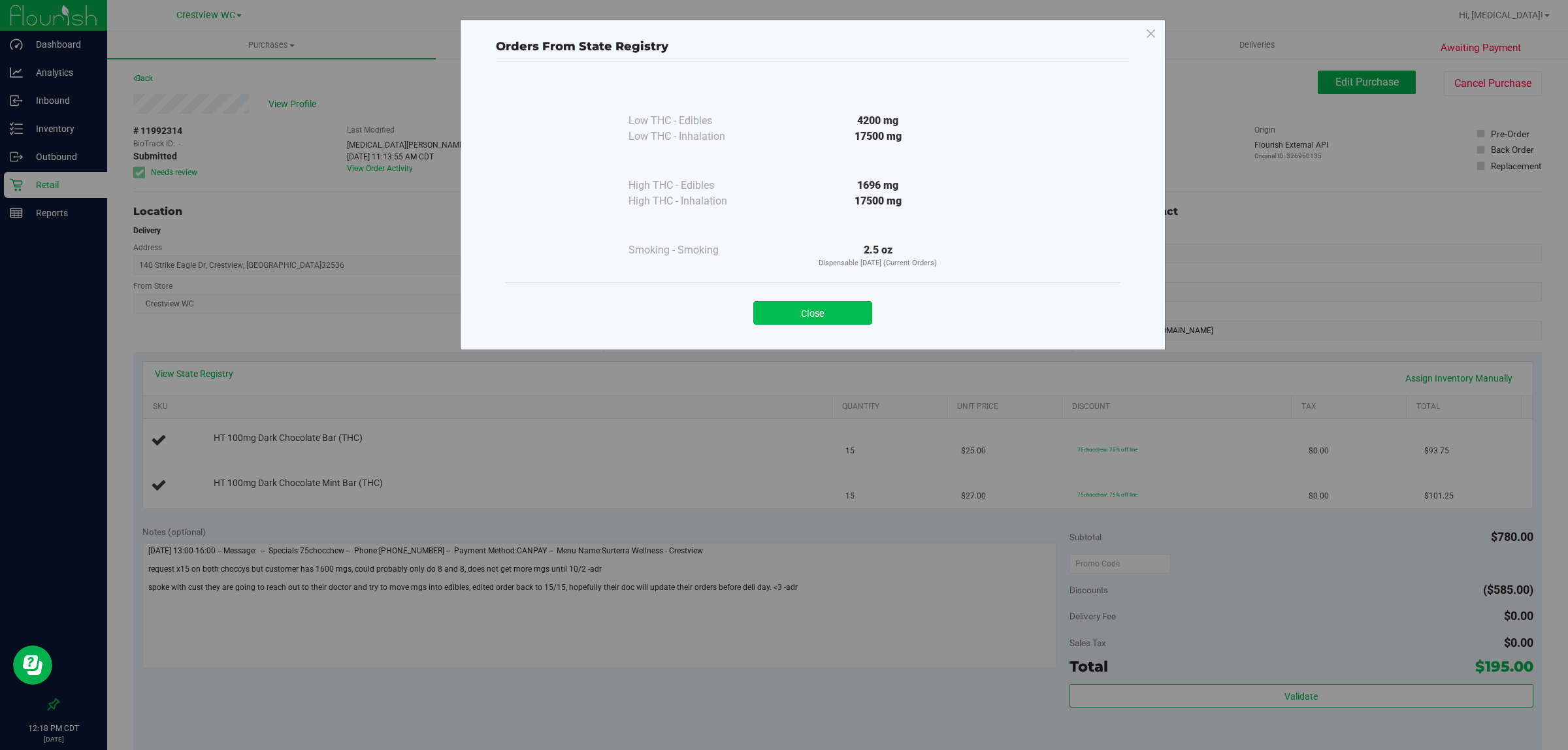
click at [838, 301] on button "Close" at bounding box center [813, 313] width 119 height 24
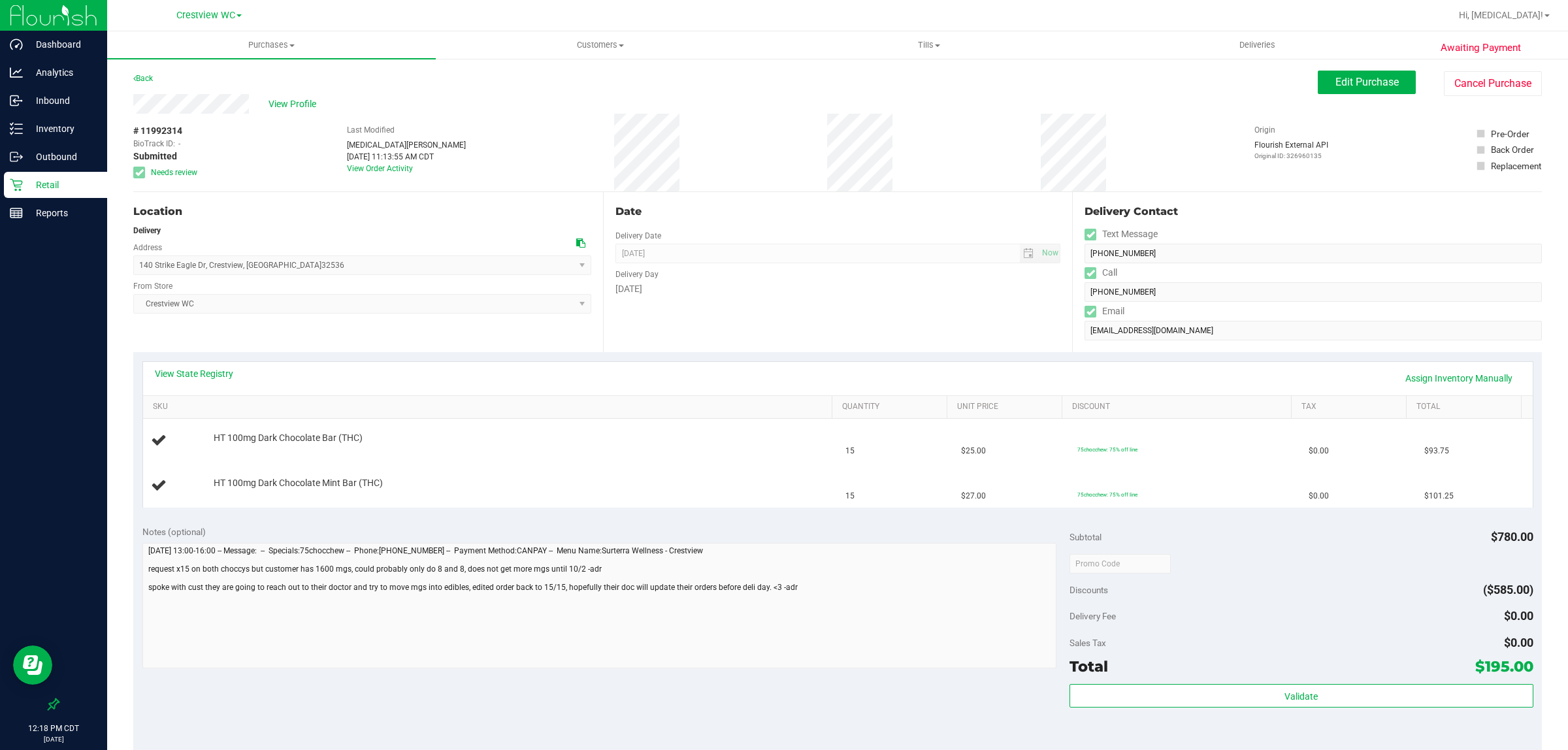
click at [25, 183] on p "Retail" at bounding box center [62, 184] width 78 height 16
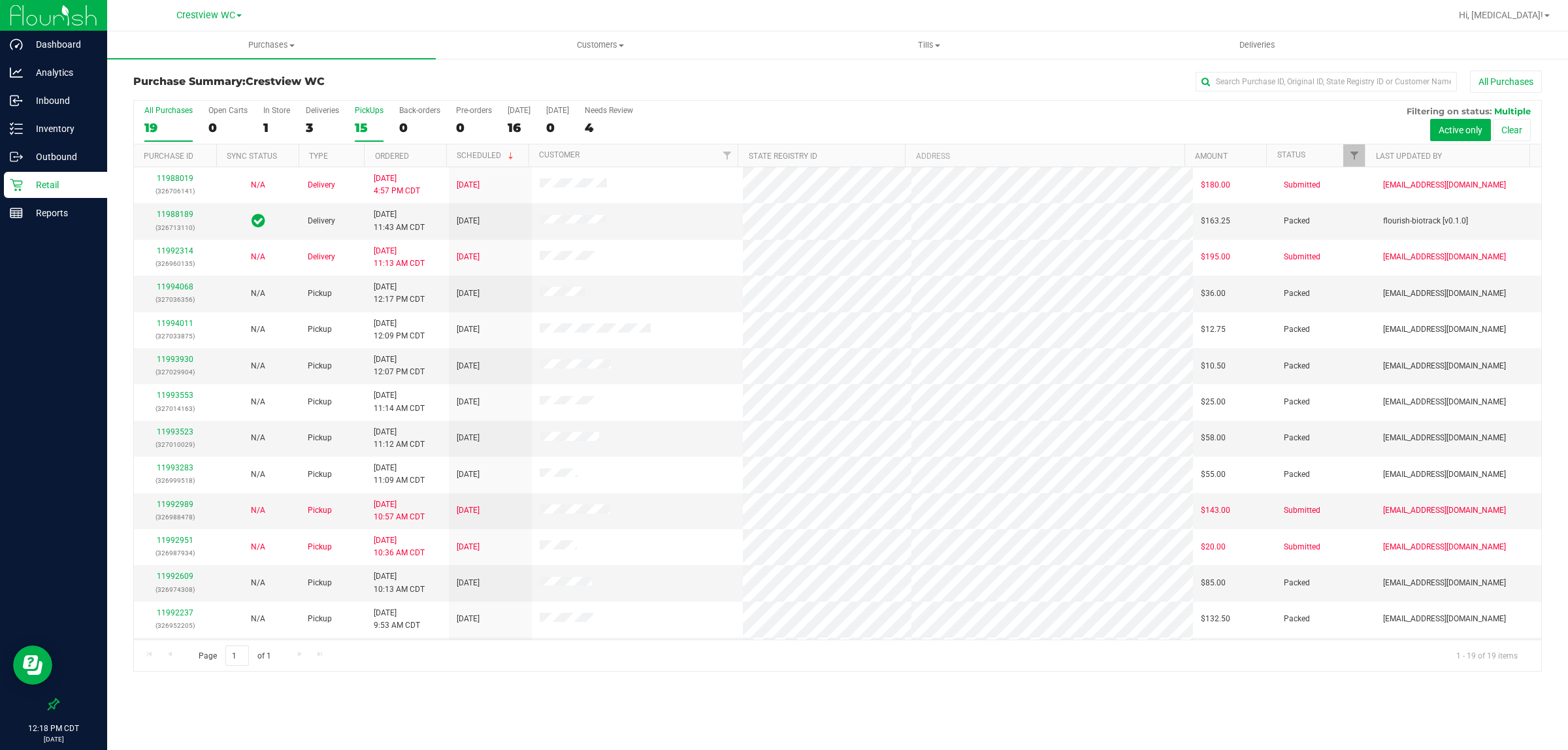
click at [366, 122] on div "15" at bounding box center [369, 128] width 29 height 15
click at [0, 0] on input "PickUps 15" at bounding box center [0, 0] width 0 height 0
